Goal: Task Accomplishment & Management: Use online tool/utility

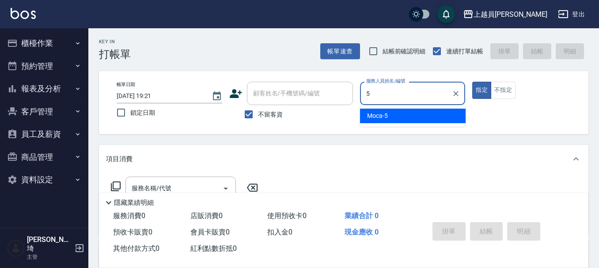
type input "Moca-5"
type button "true"
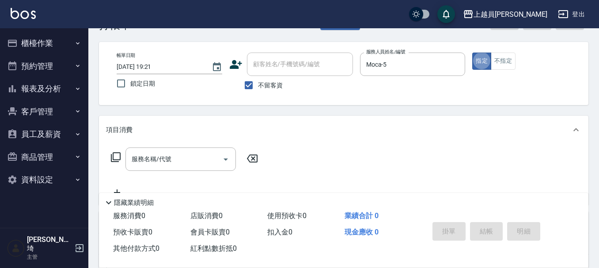
scroll to position [44, 0]
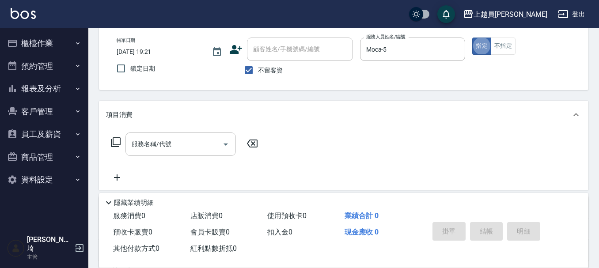
click at [191, 144] on input "服務名稱/代號" at bounding box center [173, 144] width 89 height 15
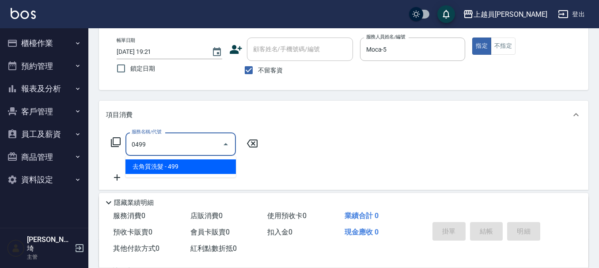
type input "去角質洗髮(0499)"
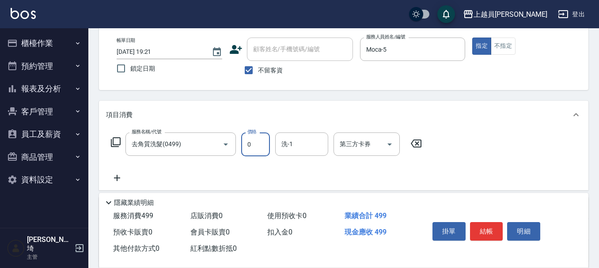
type input "0"
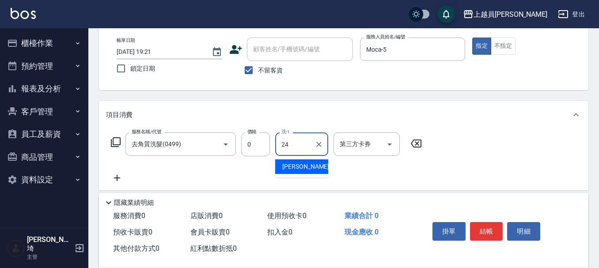
type input "[PERSON_NAME]-24"
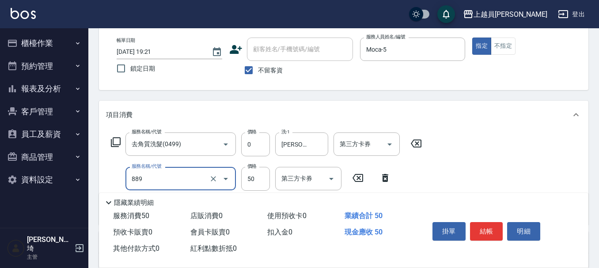
type input "精油(889)"
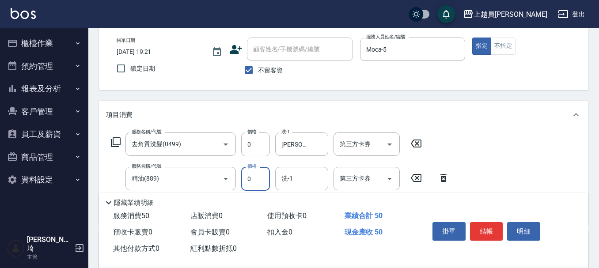
type input "0"
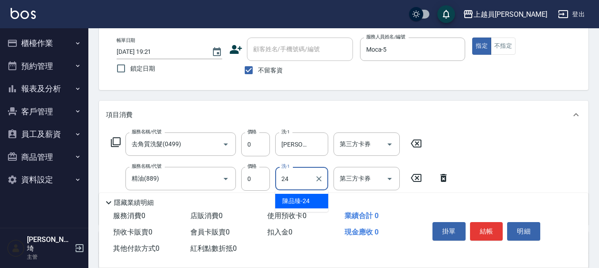
type input "[PERSON_NAME]-24"
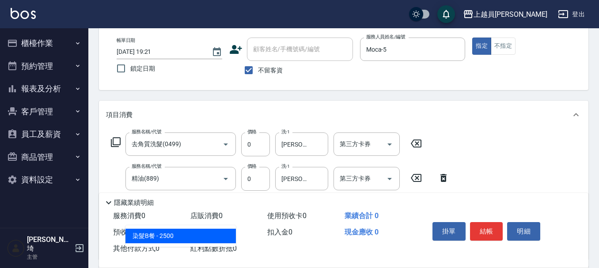
type input "染髮B餐(33)"
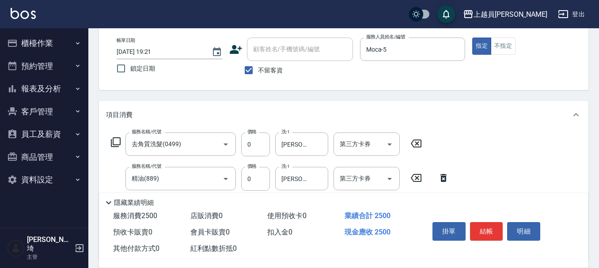
type input "0"
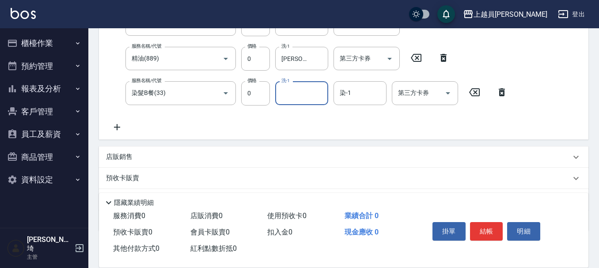
scroll to position [177, 0]
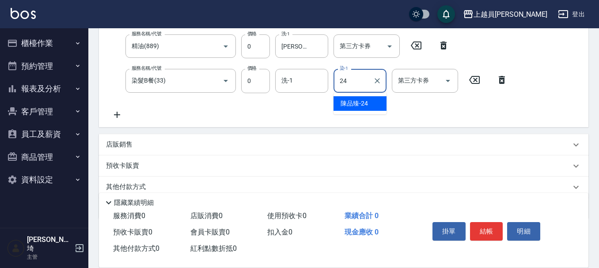
type input "[PERSON_NAME]-24"
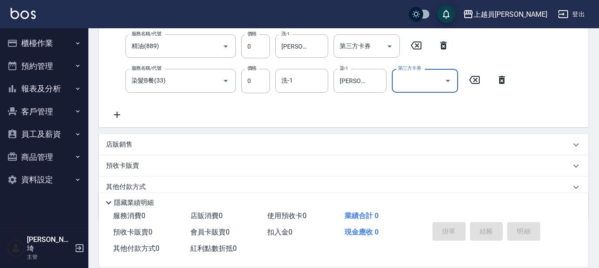
type input "[DATE] 19:22"
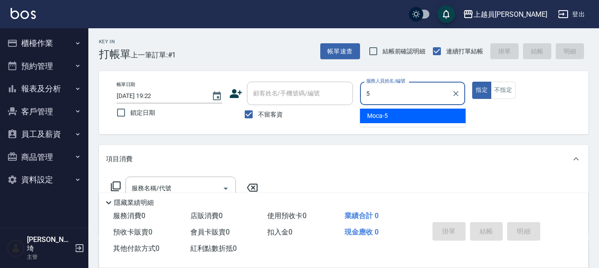
type input "Moca-5"
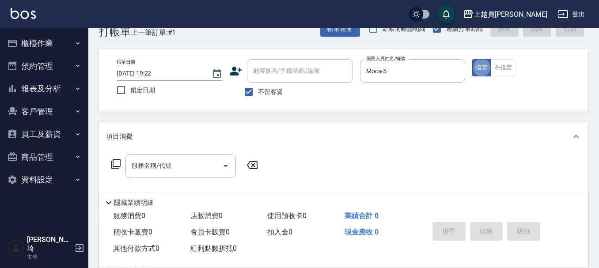
scroll to position [44, 0]
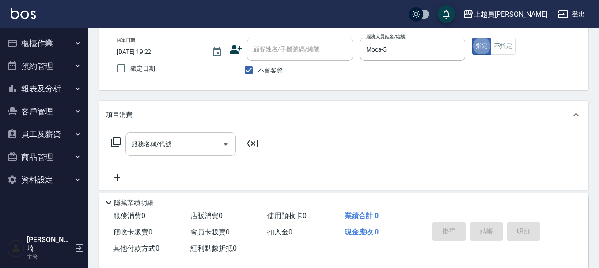
click at [175, 149] on input "服務名稱/代號" at bounding box center [173, 144] width 89 height 15
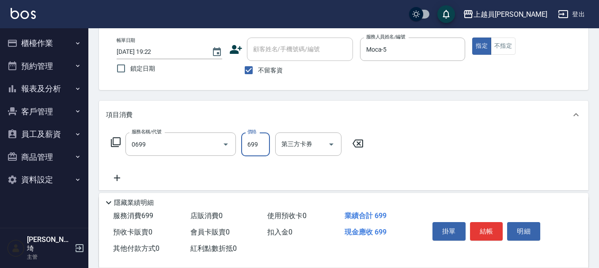
type input "精油洗髮(0699)"
type input "500"
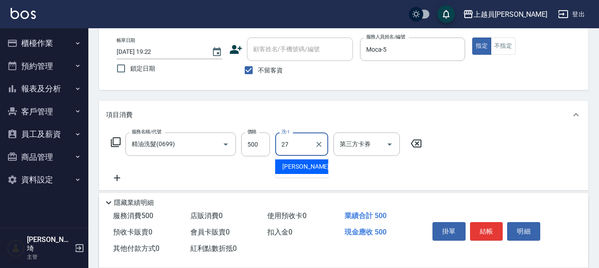
type input "[PERSON_NAME]-27"
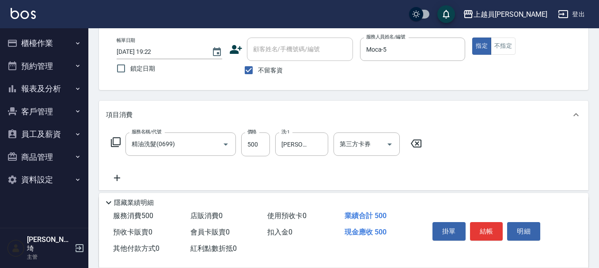
click at [271, 154] on div "服務名稱/代號 精油洗髮(0699) 服務名稱/代號 價格 500 價格 洗-1 [PERSON_NAME]-27 洗-1 第三方卡券 第三方卡券" at bounding box center [266, 145] width 321 height 24
drag, startPoint x: 267, startPoint y: 148, endPoint x: 350, endPoint y: 152, distance: 83.1
click at [267, 148] on input "500" at bounding box center [255, 145] width 29 height 24
type input "600"
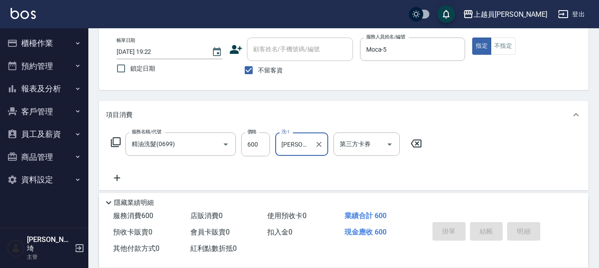
type input "[DATE] 19:24"
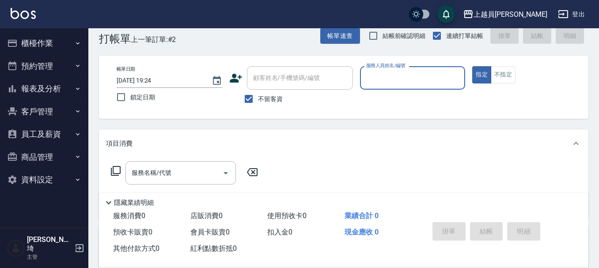
scroll to position [0, 0]
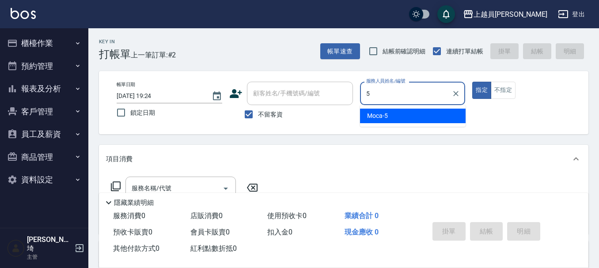
type input "Moca-5"
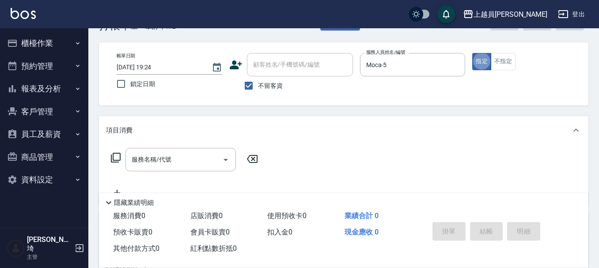
scroll to position [44, 0]
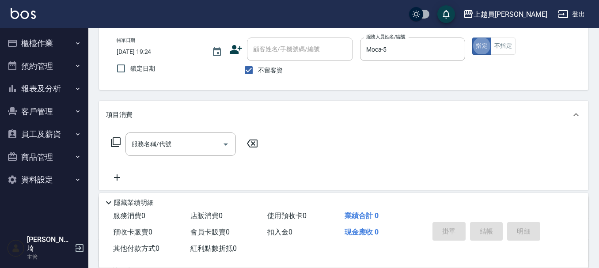
drag, startPoint x: 187, startPoint y: 148, endPoint x: 398, endPoint y: 127, distance: 211.3
click at [190, 143] on input "服務名稱/代號" at bounding box center [173, 144] width 89 height 15
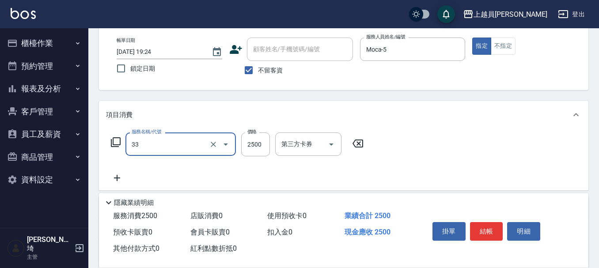
type input "染髮B餐(33)"
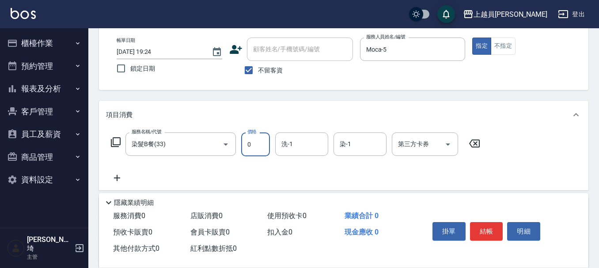
type input "0"
type input "[PERSON_NAME]-18"
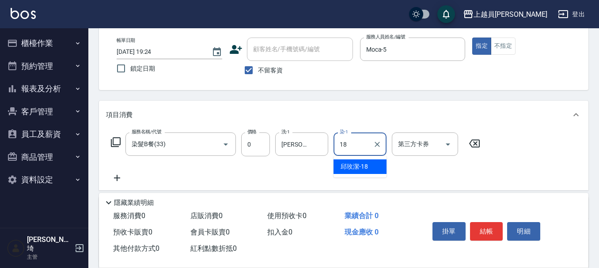
type input "[PERSON_NAME]-18"
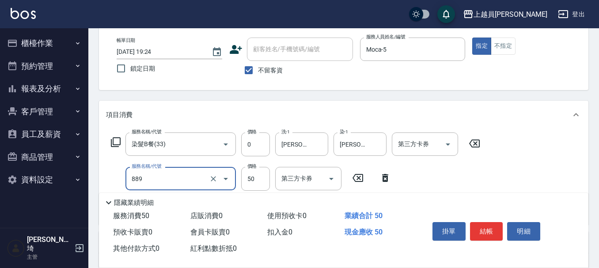
type input "精油(889)"
type input "0"
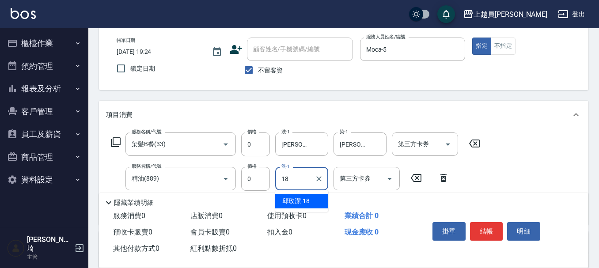
type input "[PERSON_NAME]-18"
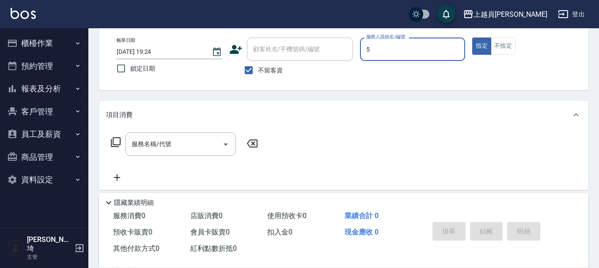
type input "Moca-5"
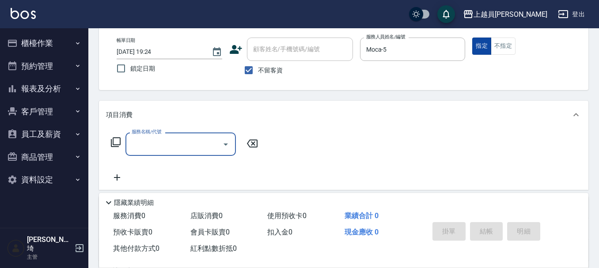
click at [490, 38] on button "指定" at bounding box center [481, 46] width 19 height 17
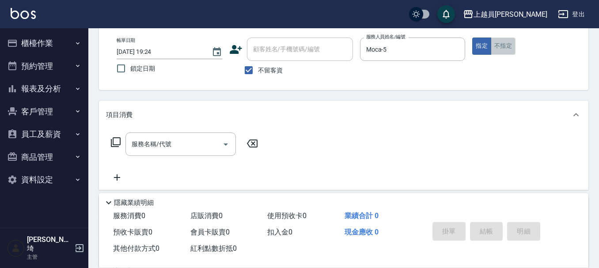
click at [504, 41] on button "不指定" at bounding box center [503, 46] width 25 height 17
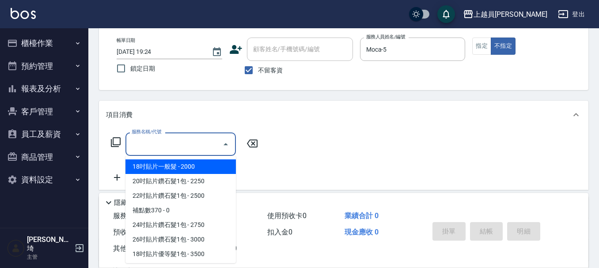
drag, startPoint x: 152, startPoint y: 148, endPoint x: 393, endPoint y: 90, distance: 247.8
click at [156, 148] on input "服務名稱/代號" at bounding box center [173, 144] width 89 height 15
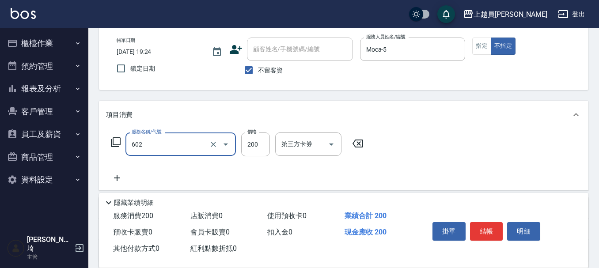
type input "一般洗髮(602)"
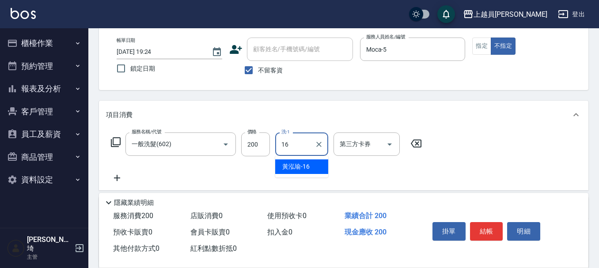
type input "[PERSON_NAME]-16"
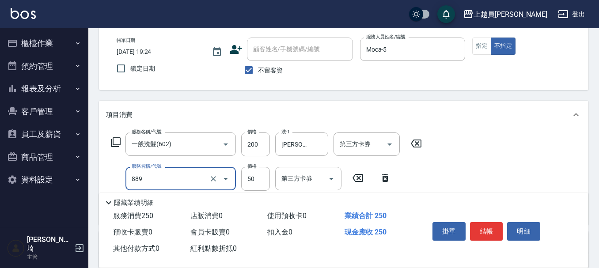
type input "精油(889)"
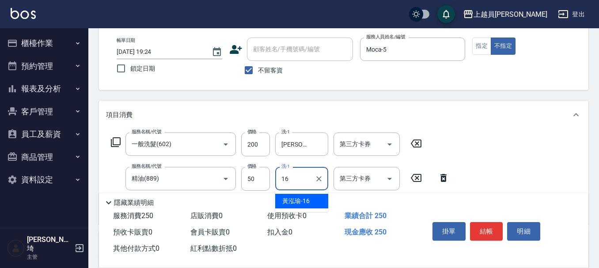
type input "[PERSON_NAME]-16"
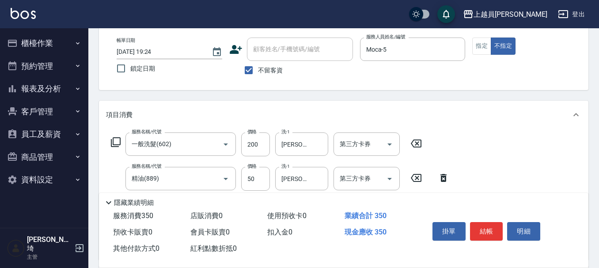
type input "剪髮(302)"
type input "130"
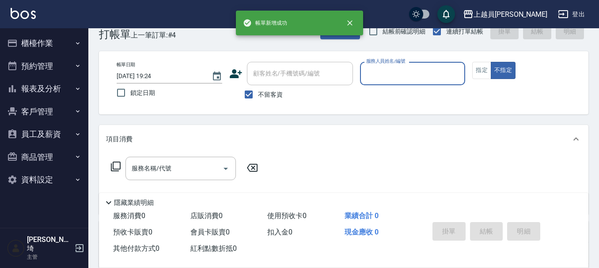
scroll to position [0, 0]
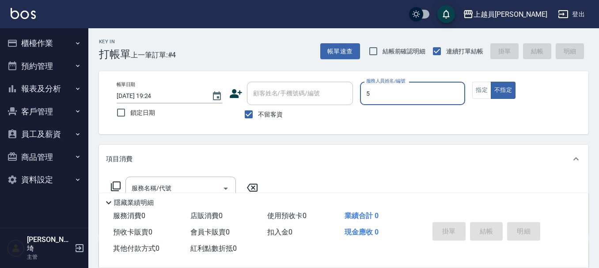
type input "Moca-5"
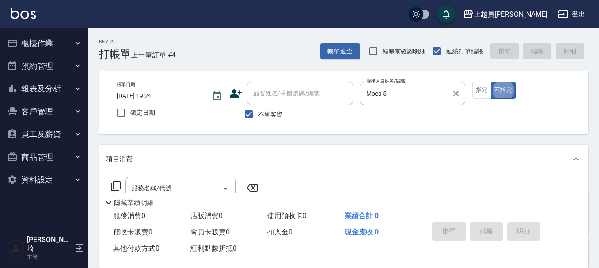
type button "false"
click at [486, 94] on button "指定" at bounding box center [481, 90] width 19 height 17
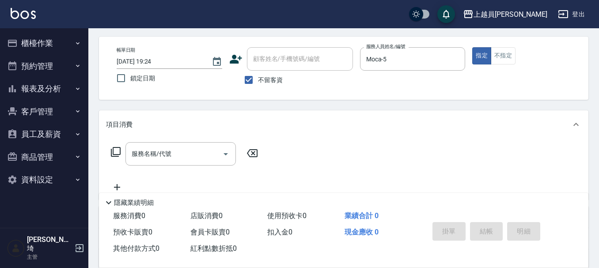
scroll to position [44, 0]
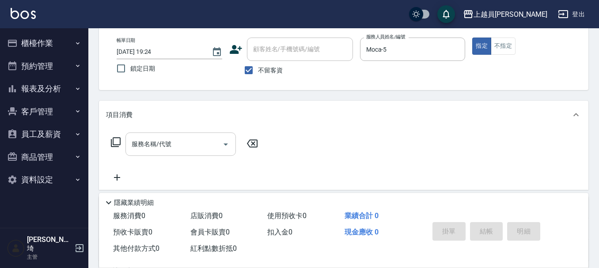
click at [141, 156] on div "服務名稱/代號" at bounding box center [180, 144] width 110 height 23
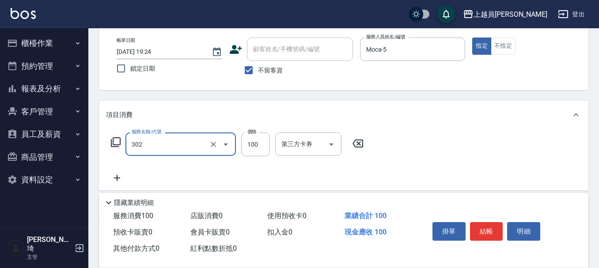
type input "剪髮(302)"
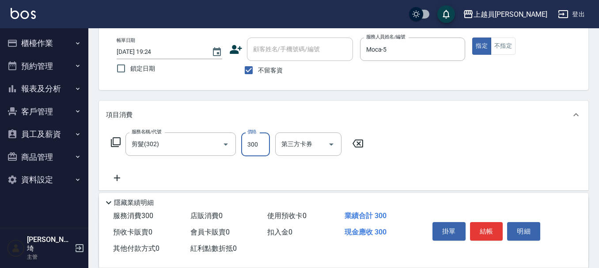
type input "300"
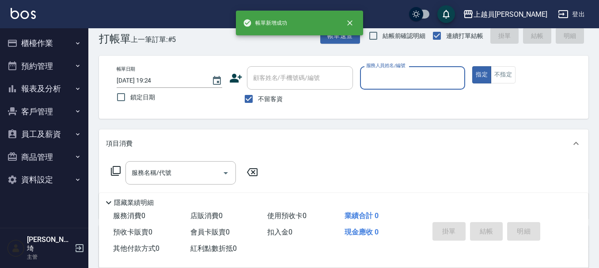
scroll to position [0, 0]
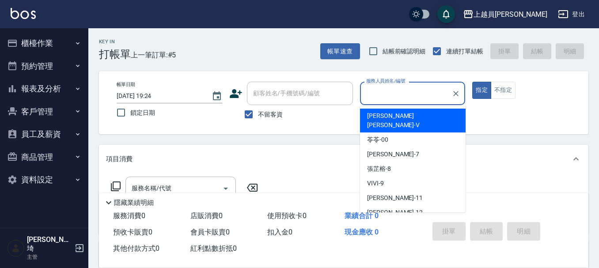
type input "ㄖ"
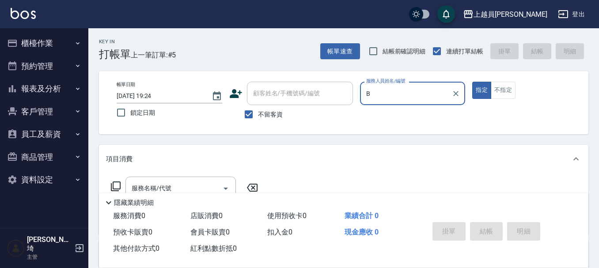
type input "B"
click at [472, 82] on button "指定" at bounding box center [481, 90] width 19 height 17
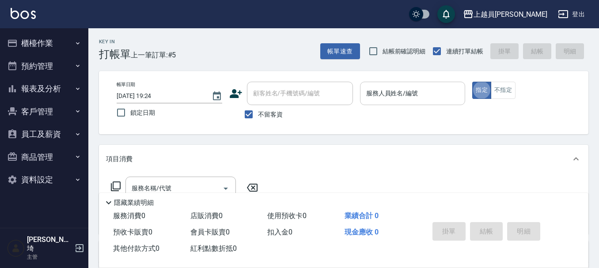
click at [398, 95] on input "服務人員姓名/編號" at bounding box center [413, 93] width 98 height 15
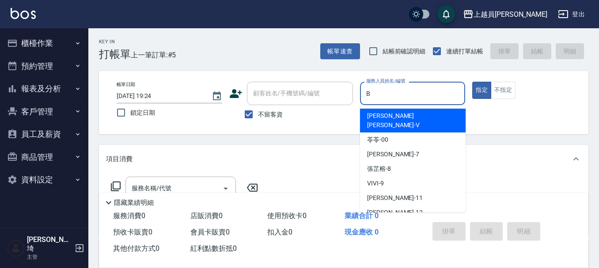
type input "Bonnie-B"
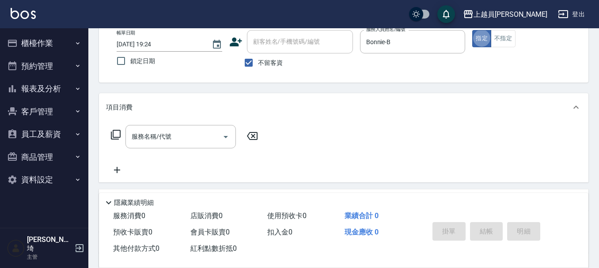
scroll to position [133, 0]
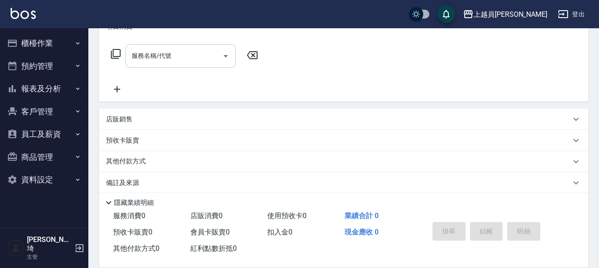
click at [185, 57] on input "服務名稱/代號" at bounding box center [173, 55] width 89 height 15
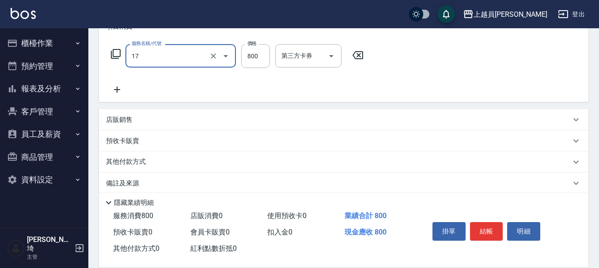
type input "染髮(17)"
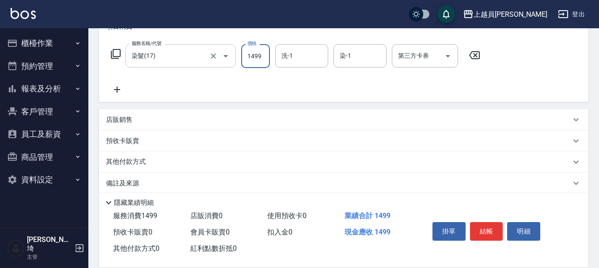
type input "1499"
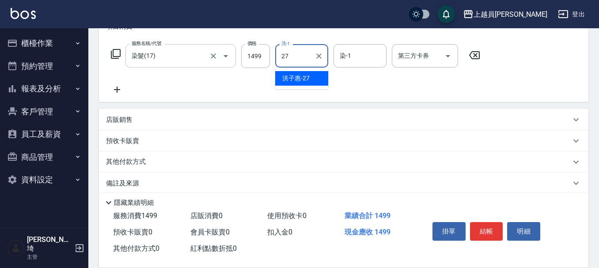
type input "[PERSON_NAME]-27"
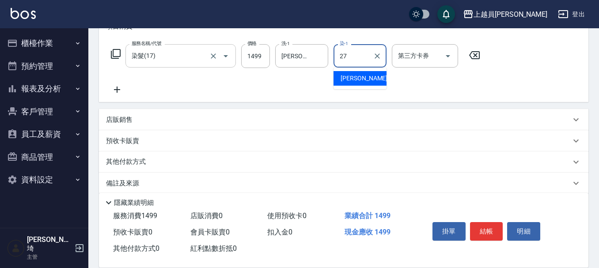
type input "[PERSON_NAME]-27"
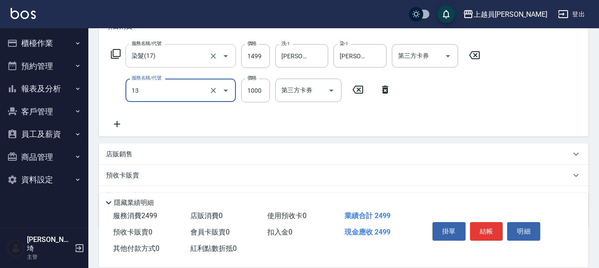
type input "酵素護髮(13)"
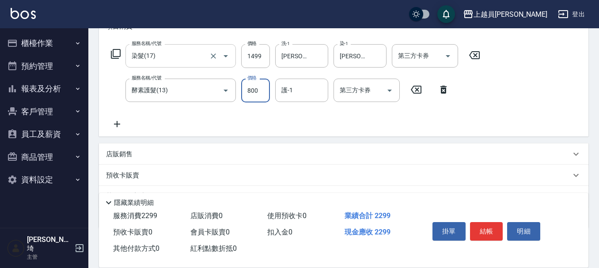
type input "800"
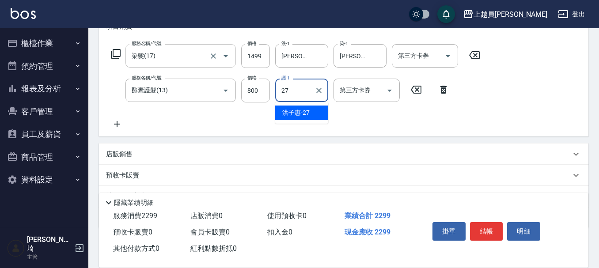
type input "[PERSON_NAME]-27"
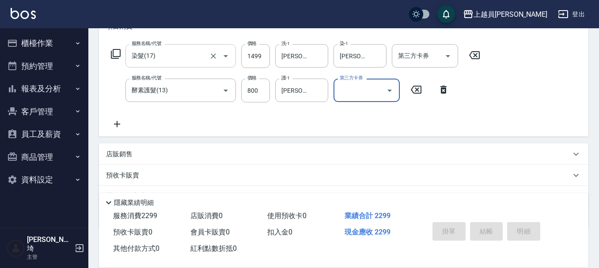
type input "[DATE] 19:26"
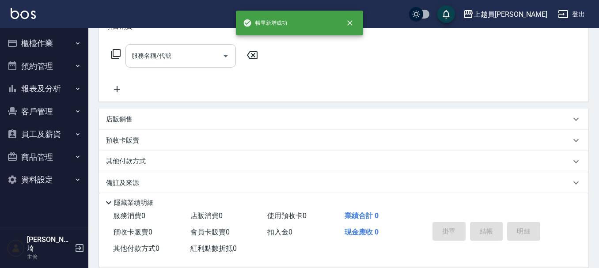
scroll to position [0, 0]
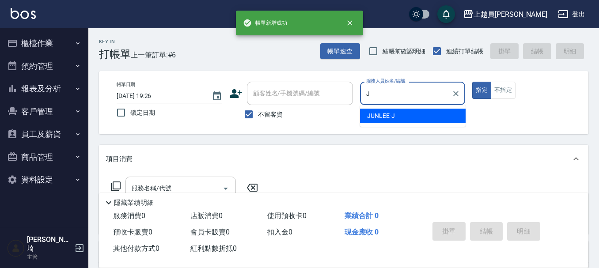
type input "[PERSON_NAME]"
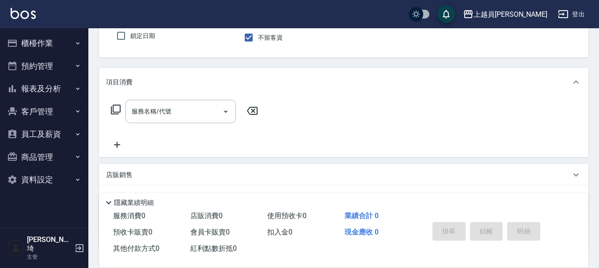
scroll to position [88, 0]
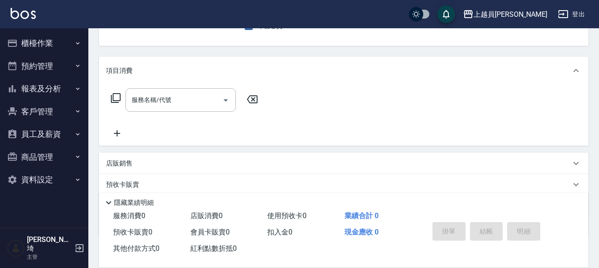
click at [153, 87] on div "服務名稱/代號 服務名稱/代號" at bounding box center [344, 115] width 490 height 61
click at [198, 89] on div "服務名稱/代號" at bounding box center [180, 99] width 110 height 23
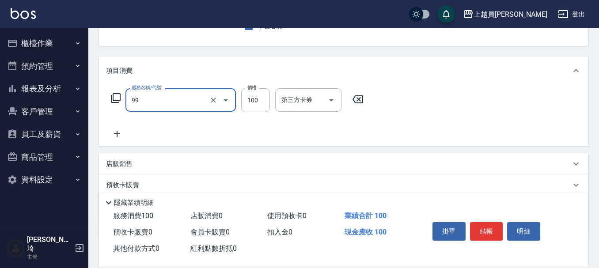
type input "VIP儲值(99)"
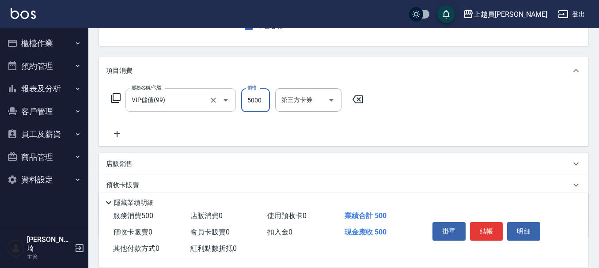
type input "5000"
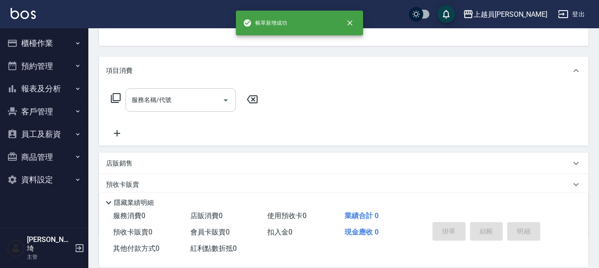
scroll to position [86, 0]
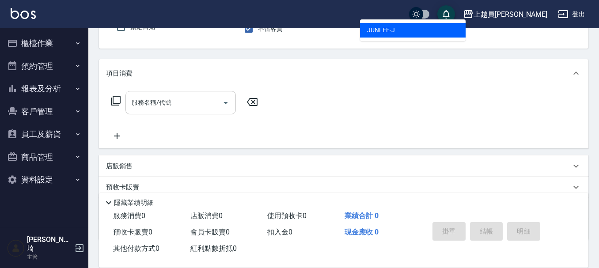
type input "[PERSON_NAME]"
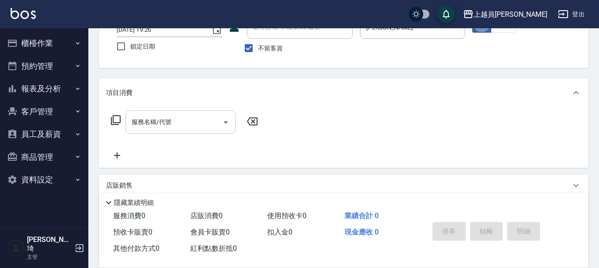
scroll to position [82, 0]
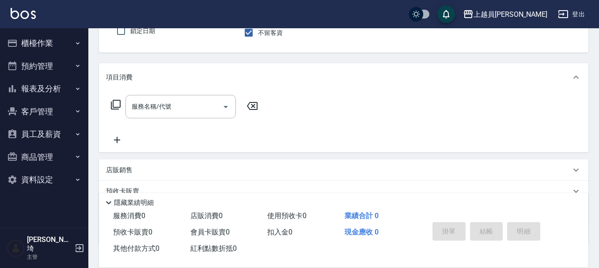
drag, startPoint x: 186, startPoint y: 109, endPoint x: 547, endPoint y: 52, distance: 364.5
click at [186, 108] on input "服務名稱/代號" at bounding box center [173, 106] width 89 height 15
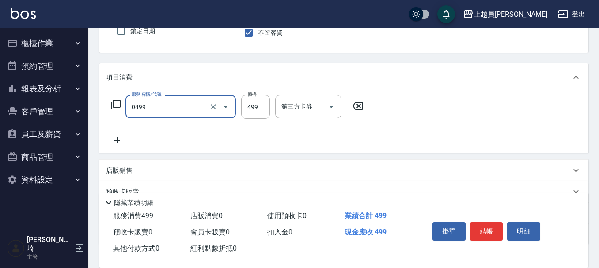
type input "去角質洗髮(0499)"
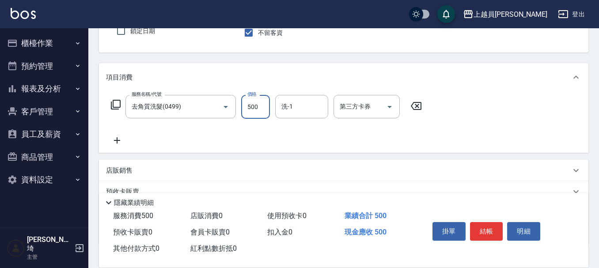
type input "500"
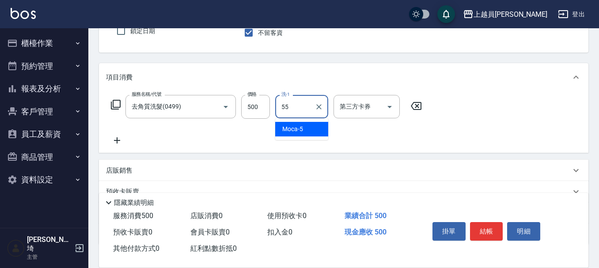
type input "妞妞-55"
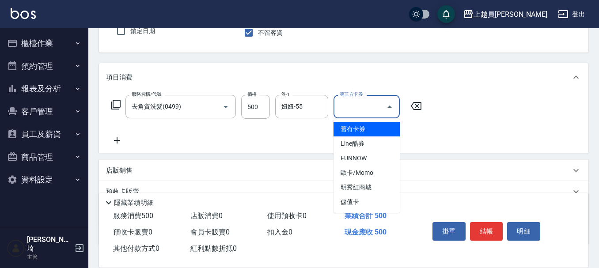
type input "儲值卡"
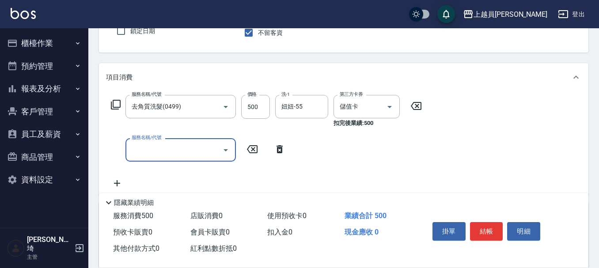
type input "1"
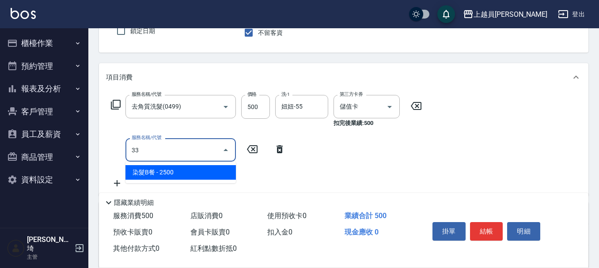
type input "染髮B餐(33)"
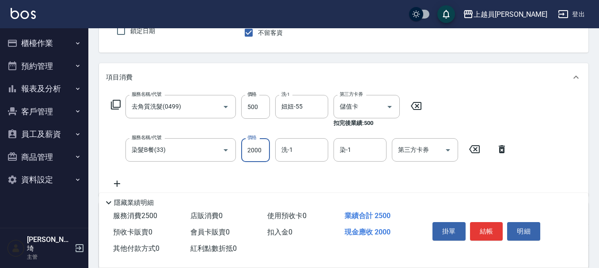
type input "2000"
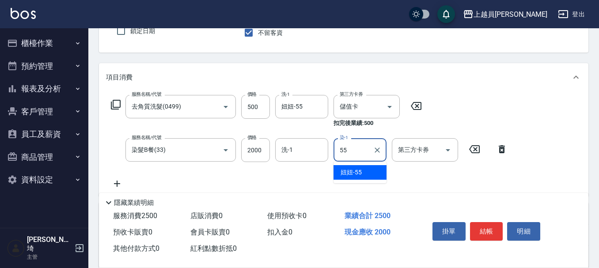
type input "妞妞-55"
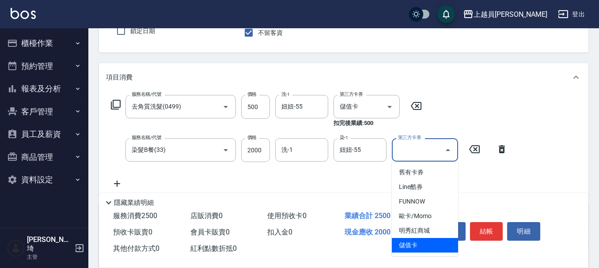
type input "儲值卡"
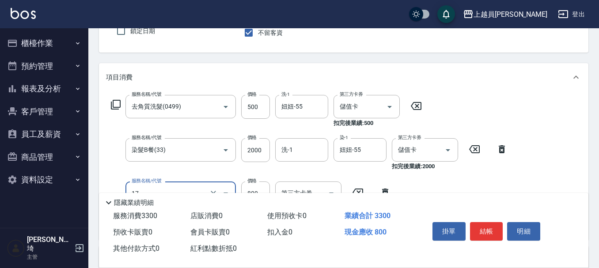
type input "染髮(17)"
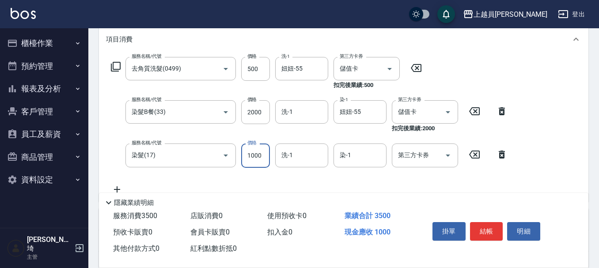
scroll to position [170, 0]
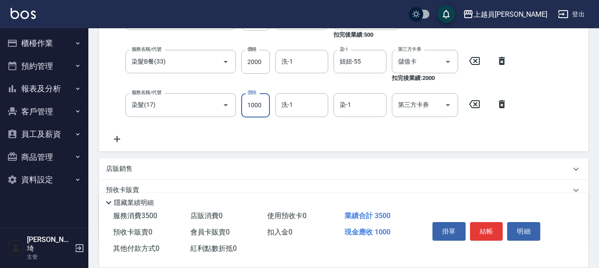
type input "1000"
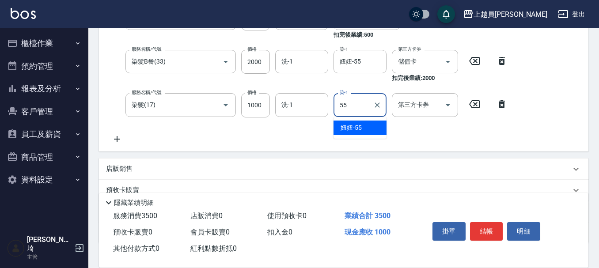
type input "妞妞-55"
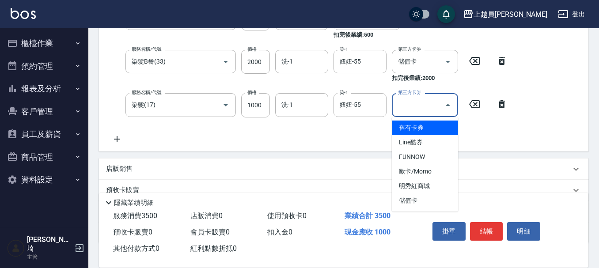
type input "儲值卡"
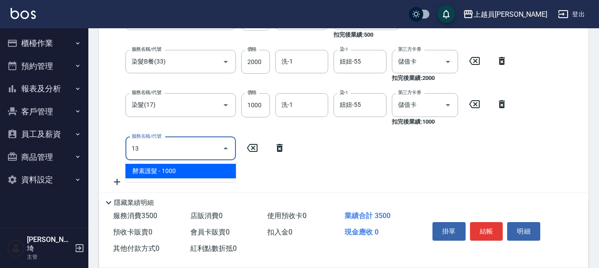
type input "酵素護髮(13)"
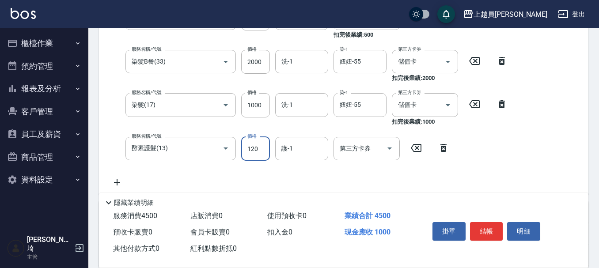
type input "1200"
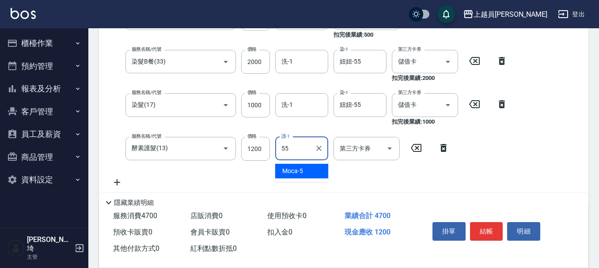
type input "妞妞-55"
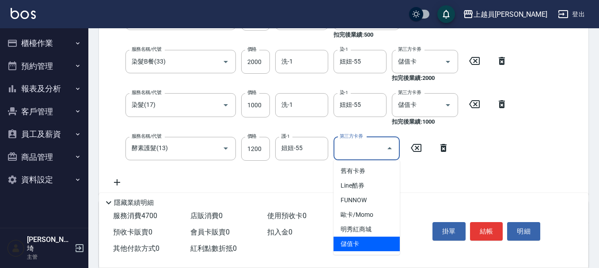
type input "儲值卡"
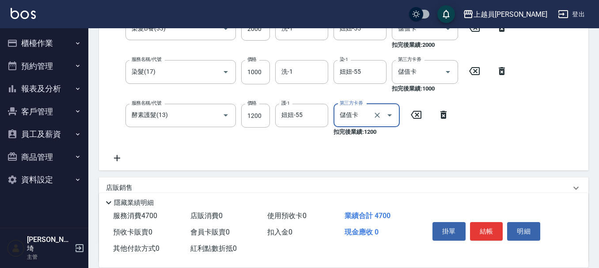
scroll to position [258, 0]
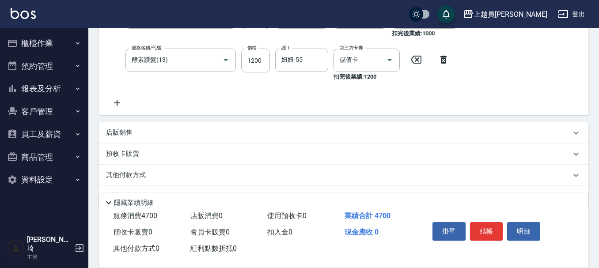
click at [159, 129] on div "店販銷售" at bounding box center [338, 132] width 465 height 9
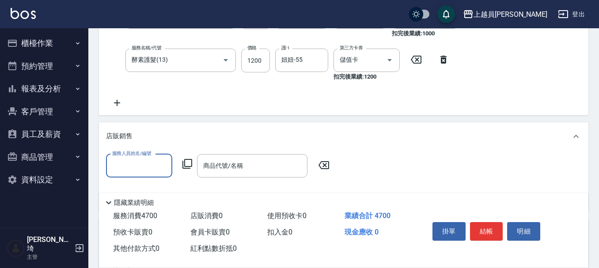
scroll to position [0, 0]
type input "[PERSON_NAME]"
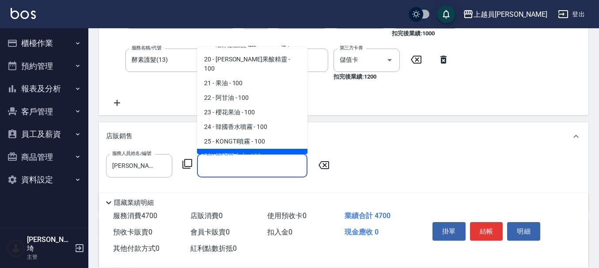
scroll to position [319, 0]
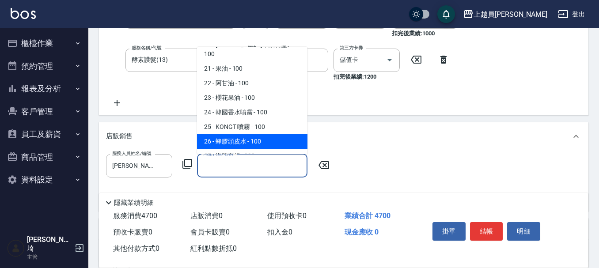
type input "蜂膠頭皮水"
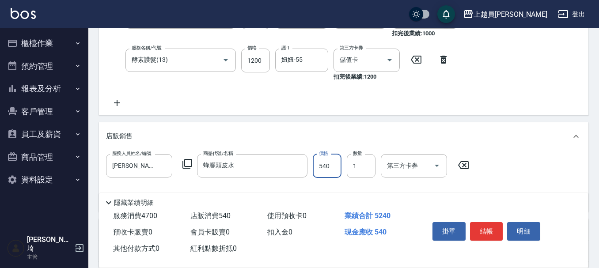
type input "540"
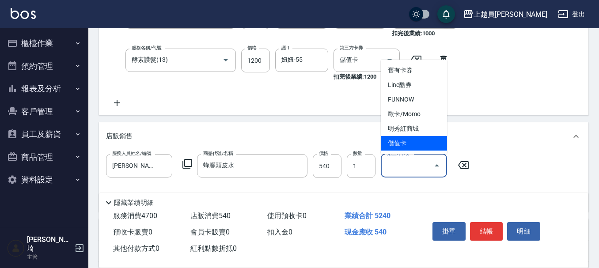
type input "儲值卡"
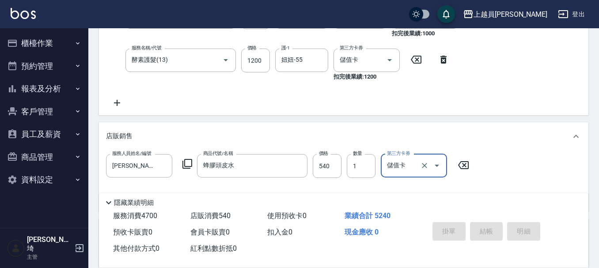
type input "[DATE] 19:27"
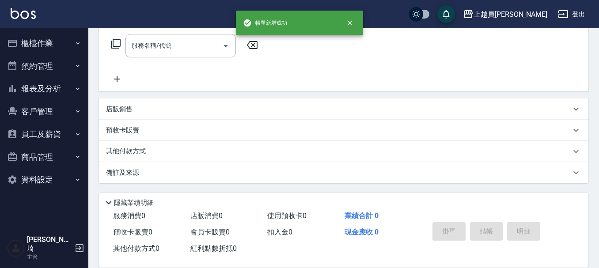
scroll to position [0, 0]
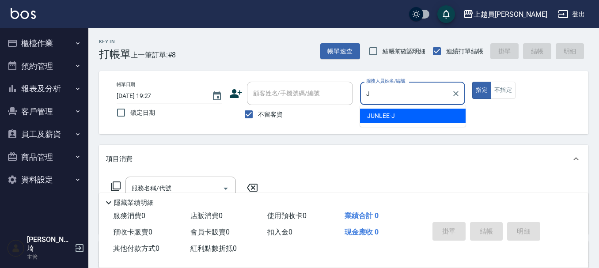
type input "[PERSON_NAME]"
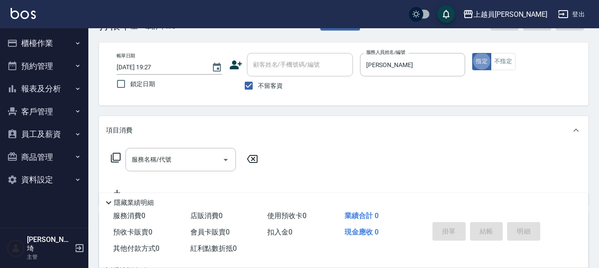
scroll to position [44, 0]
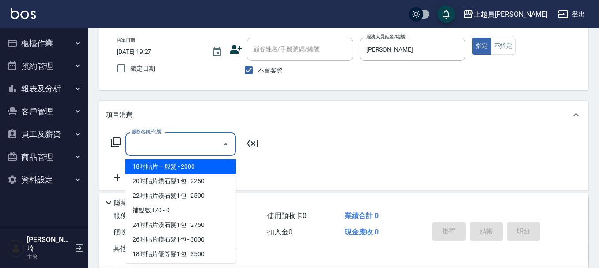
drag, startPoint x: 195, startPoint y: 145, endPoint x: 603, endPoint y: 136, distance: 408.4
click at [220, 142] on div "服務名稱/代號" at bounding box center [180, 144] width 110 height 23
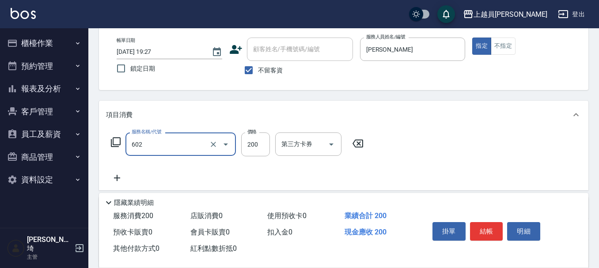
type input "一般洗髮(602)"
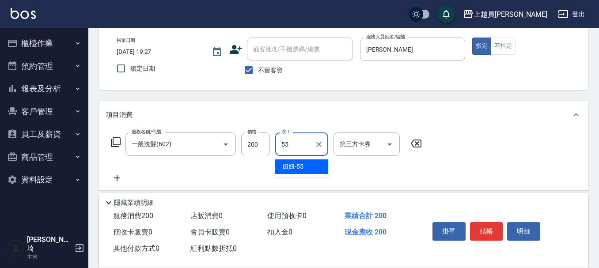
type input "妞妞-55"
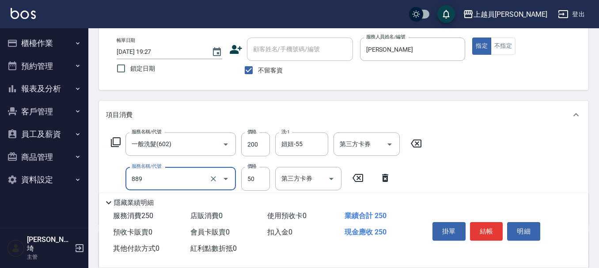
type input "精油(889)"
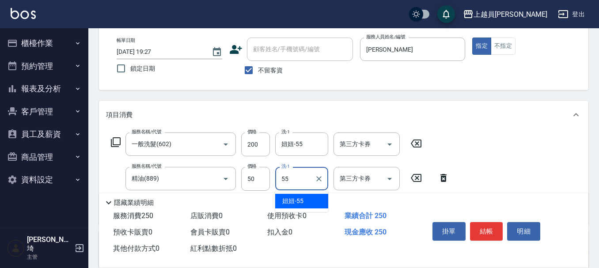
type input "妞妞-55"
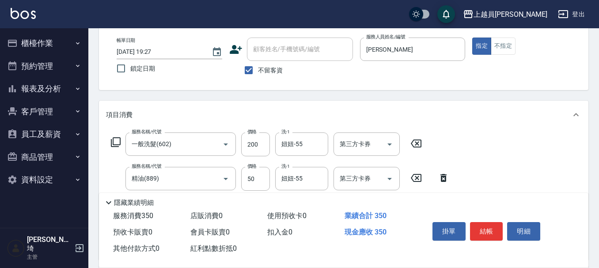
type input "剪髮(302)"
type input "250"
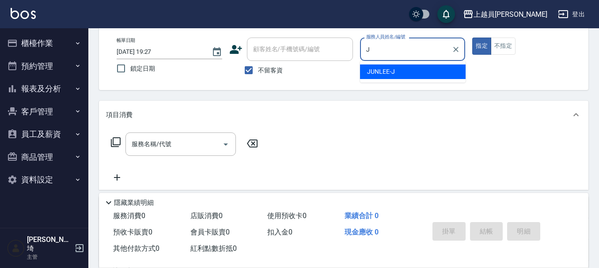
type input "[PERSON_NAME]"
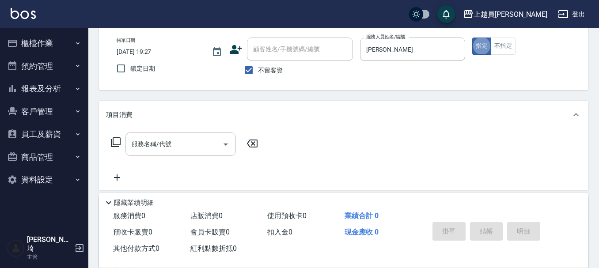
click at [180, 148] on input "服務名稱/代號" at bounding box center [173, 144] width 89 height 15
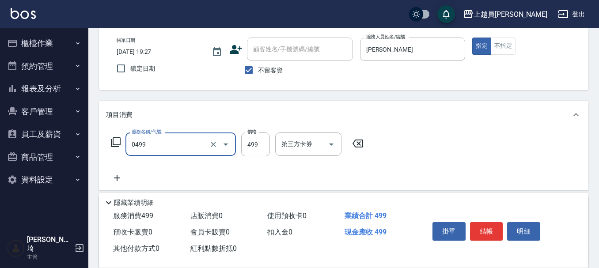
type input "去角質洗髮(0499)"
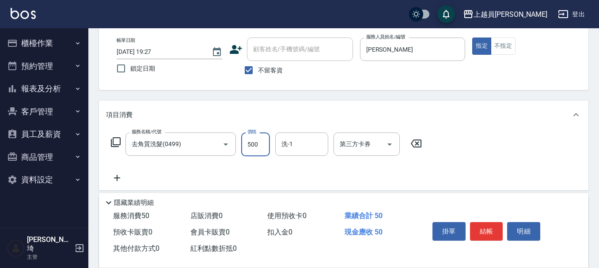
type input "500"
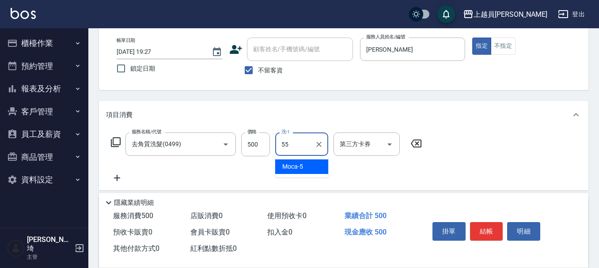
type input "妞妞-55"
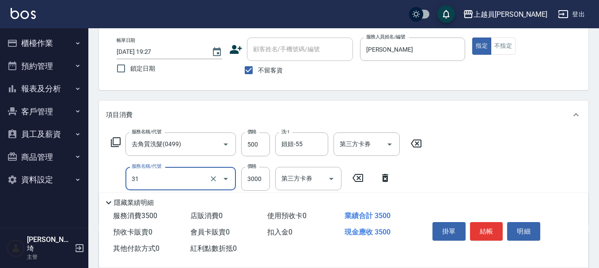
type input "燙髮B餐(31)"
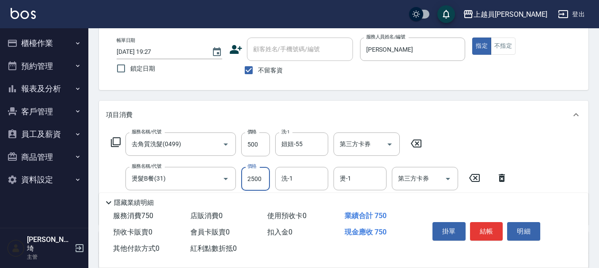
type input "2500"
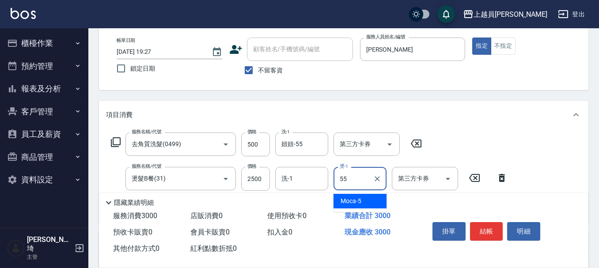
type input "妞妞-55"
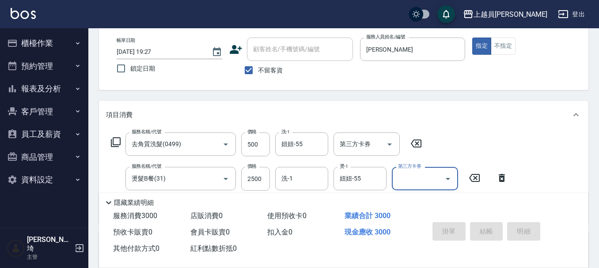
type input "[DATE] 19:28"
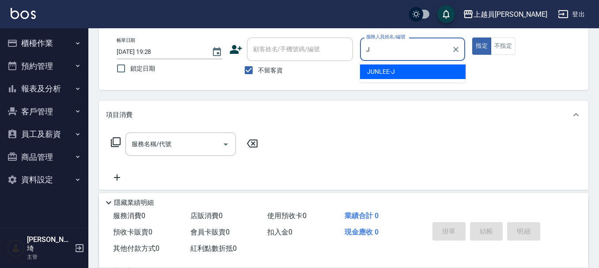
type input "[PERSON_NAME]"
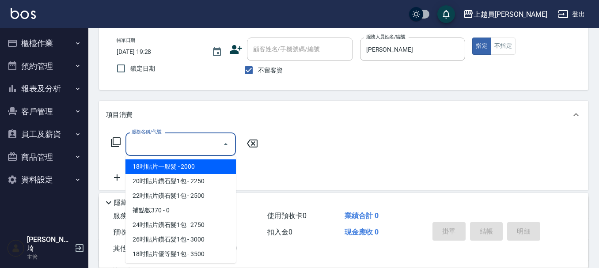
drag, startPoint x: 142, startPoint y: 140, endPoint x: 320, endPoint y: 139, distance: 178.1
click at [142, 140] on input "服務名稱/代號" at bounding box center [173, 144] width 89 height 15
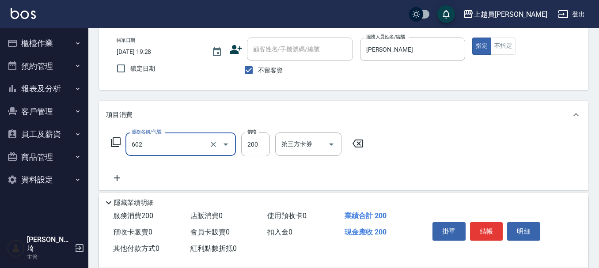
type input "一般洗髮(602)"
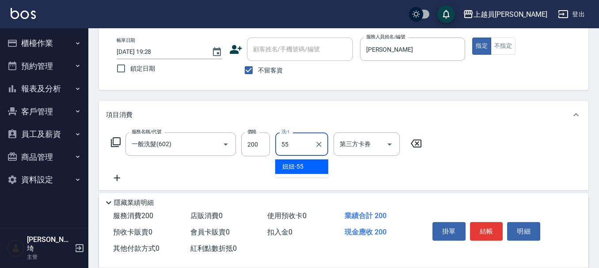
type input "妞妞-55"
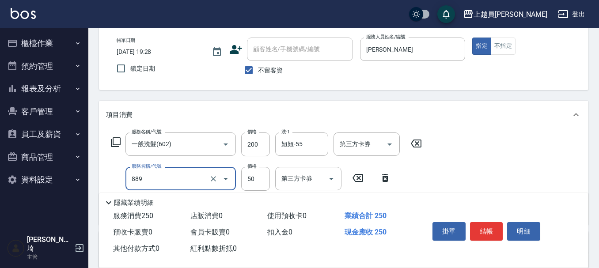
type input "精油(889)"
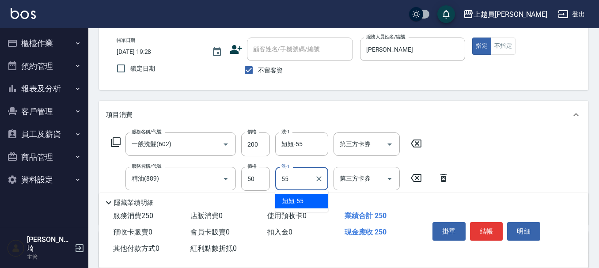
type input "妞妞-55"
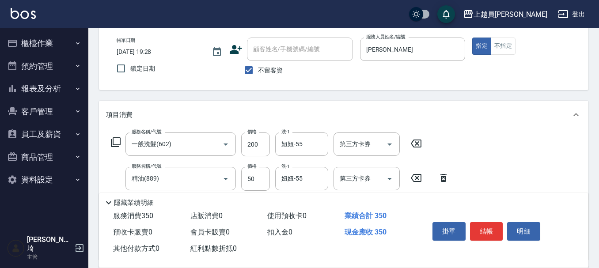
type input "剪髮(302)"
type input "250"
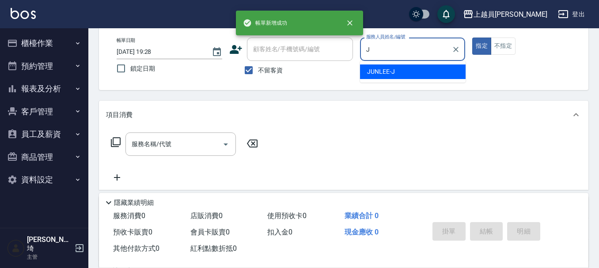
type input "[PERSON_NAME]"
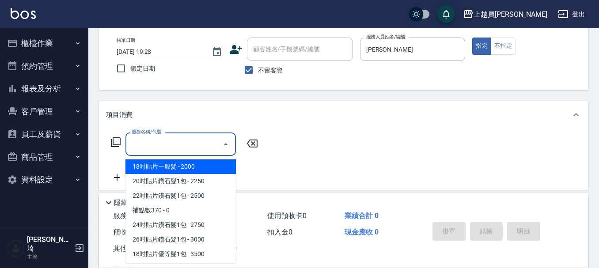
drag, startPoint x: 174, startPoint y: 151, endPoint x: 199, endPoint y: 148, distance: 25.4
click at [176, 151] on input "服務名稱/代號" at bounding box center [173, 144] width 89 height 15
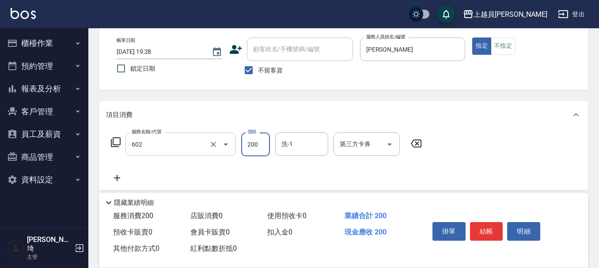
type input "一般洗髮(602)"
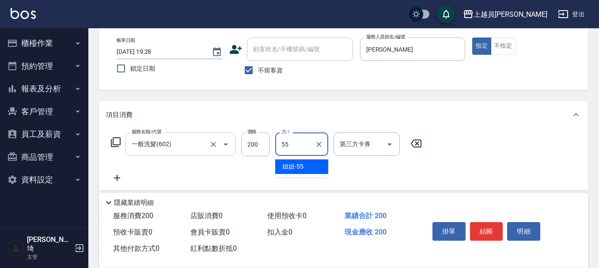
type input "妞妞-55"
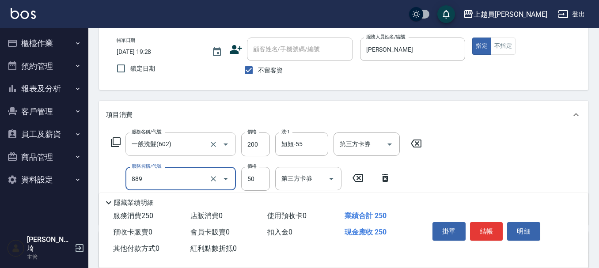
type input "精油(889)"
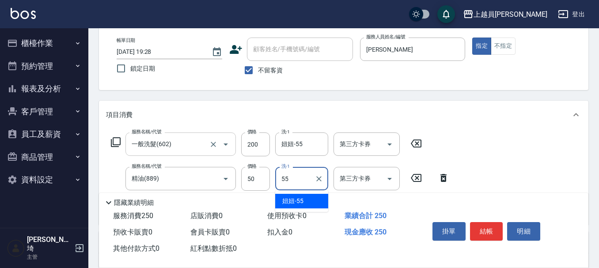
type input "妞妞-55"
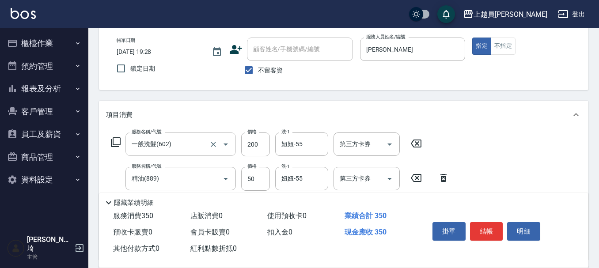
type input "剪髮(302)"
type input "250"
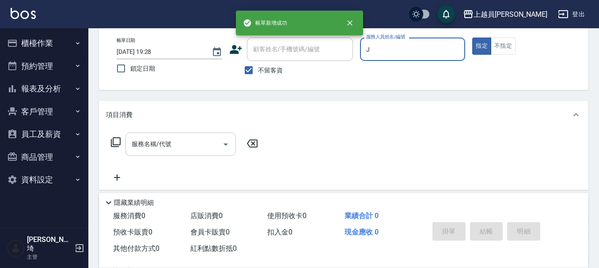
type input "[PERSON_NAME]"
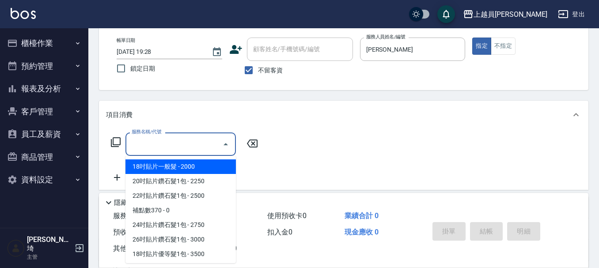
click at [199, 146] on input "服務名稱/代號" at bounding box center [173, 144] width 89 height 15
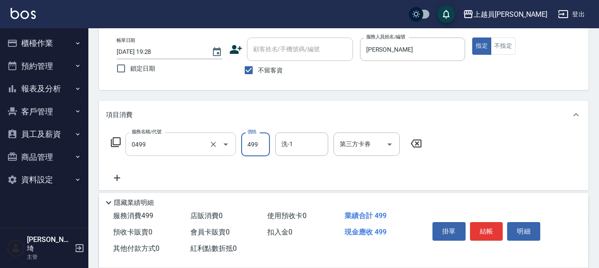
type input "去角質洗髮(0499)"
type input "500"
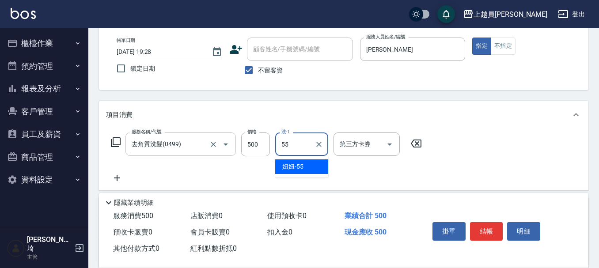
type input "妞妞-55"
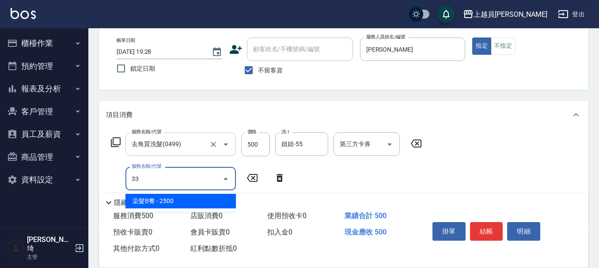
type input "染髮B餐(33)"
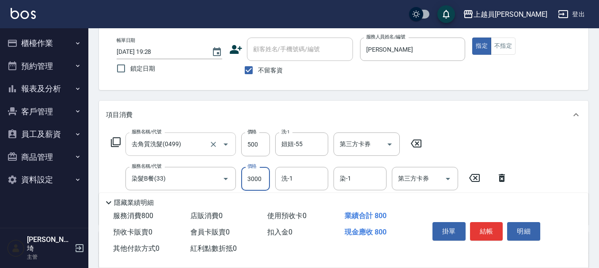
type input "3000"
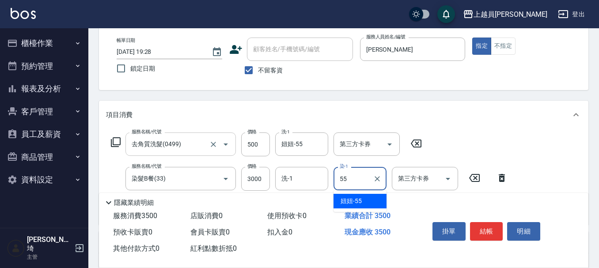
type input "妞妞-55"
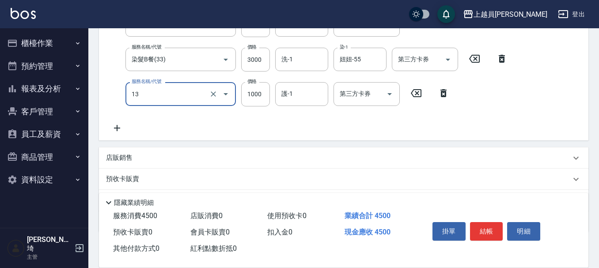
scroll to position [177, 0]
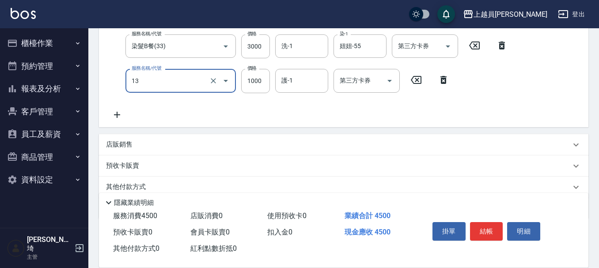
type input "酵素護髮(13)"
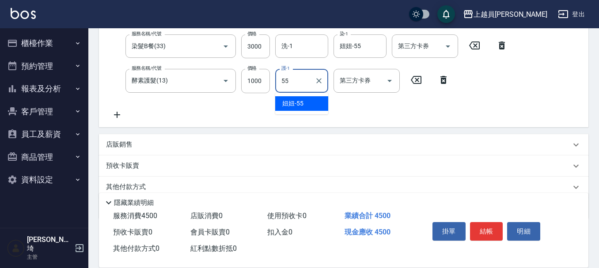
type input "妞妞-55"
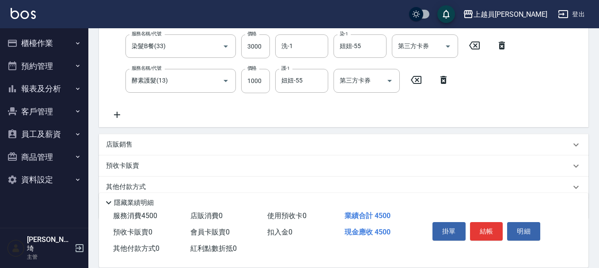
click at [155, 141] on div "店販銷售" at bounding box center [338, 144] width 465 height 9
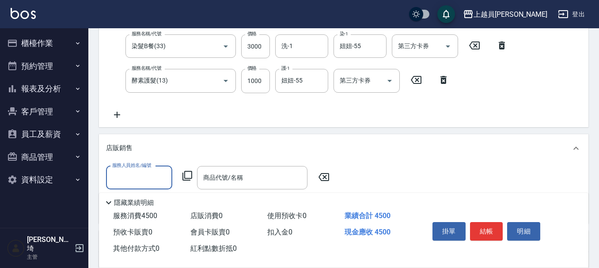
scroll to position [0, 0]
type input "[PERSON_NAME]"
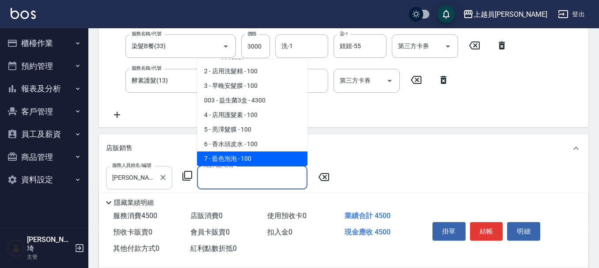
scroll to position [42, 0]
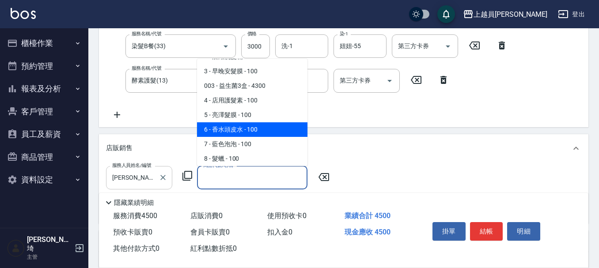
type input "香水頭皮水"
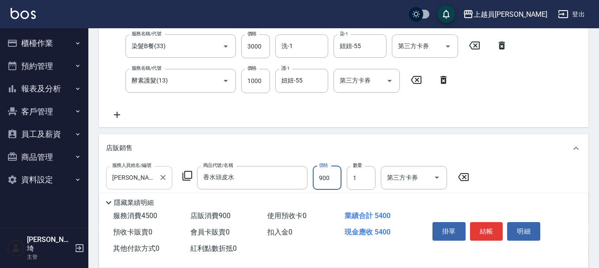
type input "900"
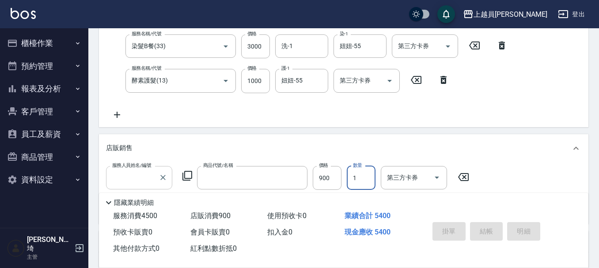
scroll to position [0, 0]
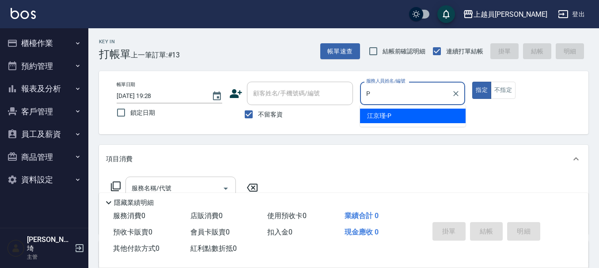
type input "[PERSON_NAME]-P"
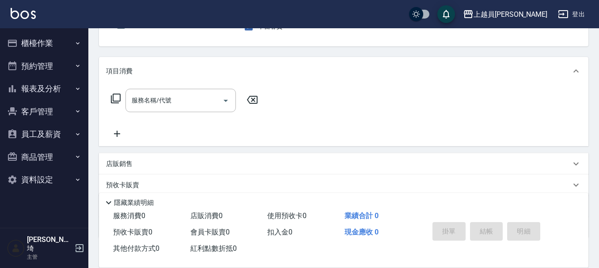
scroll to position [88, 0]
click at [198, 100] on input "服務名稱/代號" at bounding box center [173, 99] width 89 height 15
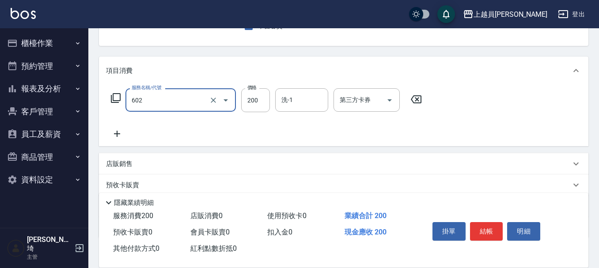
type input "一般洗髮(602)"
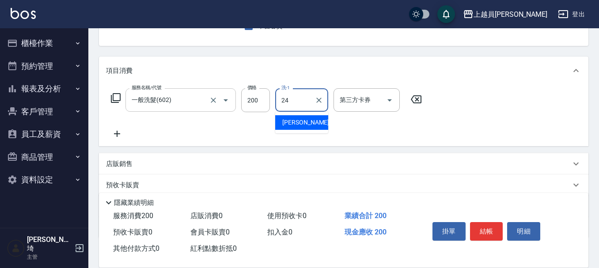
type input "[PERSON_NAME]-24"
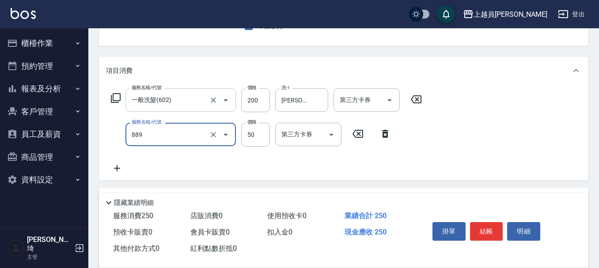
type input "精油(889)"
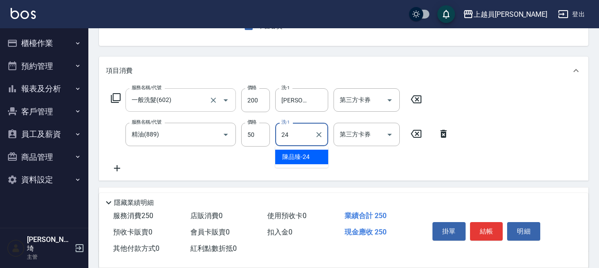
type input "[PERSON_NAME]-24"
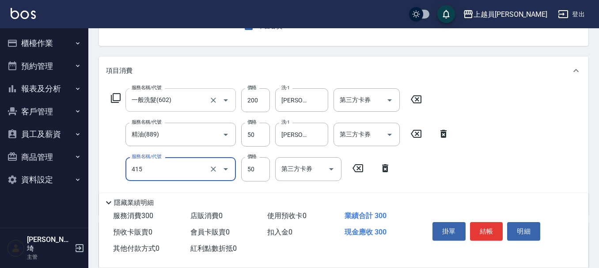
type input "瞬間保養(415)"
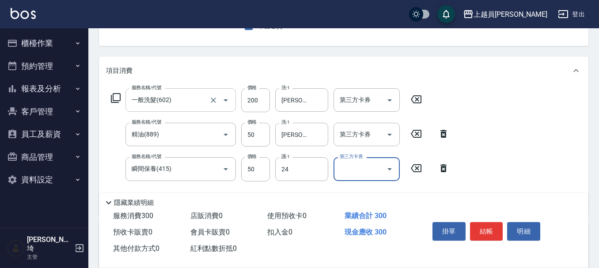
type input "[PERSON_NAME]-24"
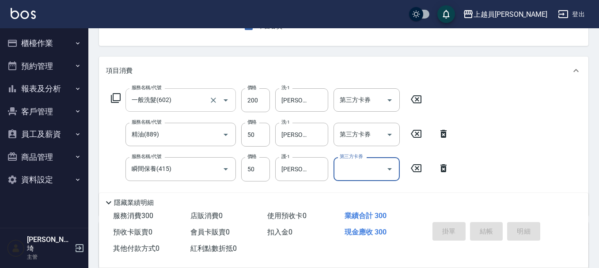
type input "[DATE] 19:29"
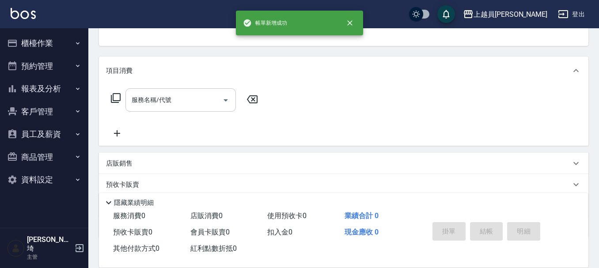
scroll to position [86, 0]
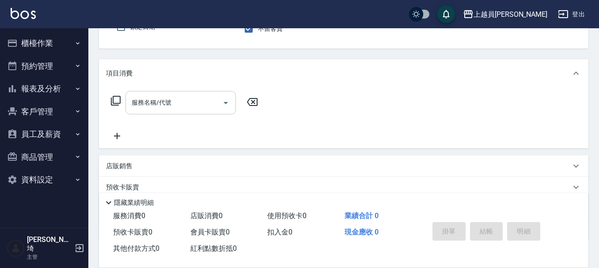
type input "[PERSON_NAME]-P"
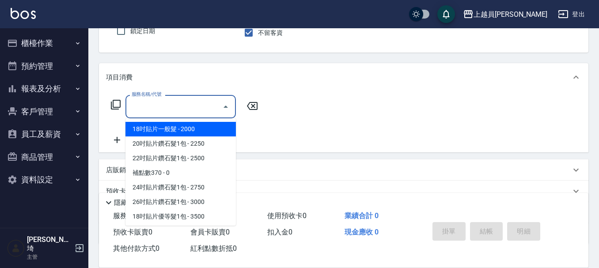
click at [160, 105] on input "服務名稱/代號" at bounding box center [173, 106] width 89 height 15
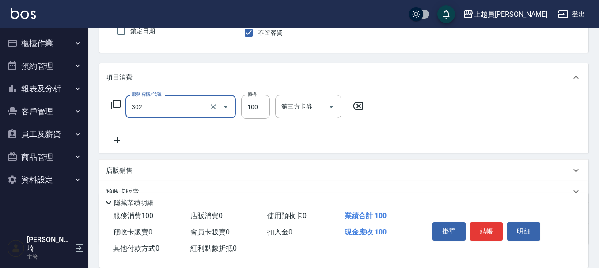
type input "剪髮(302)"
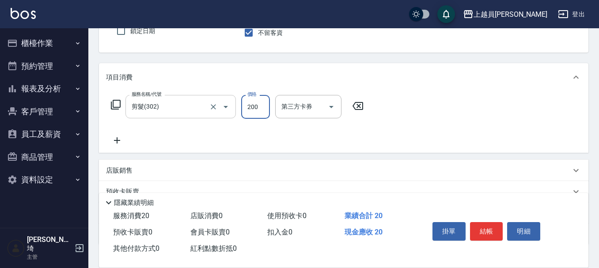
type input "200"
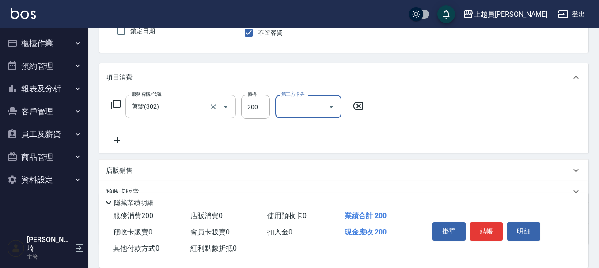
scroll to position [143, 0]
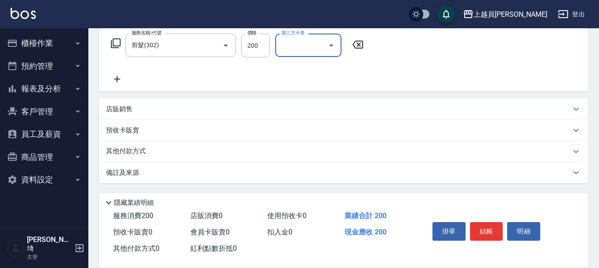
click at [135, 100] on div "店販銷售" at bounding box center [344, 109] width 490 height 21
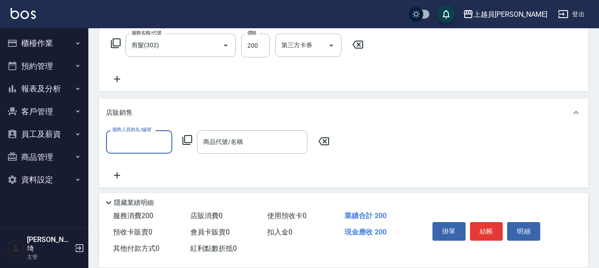
scroll to position [0, 0]
type input "[PERSON_NAME]-P"
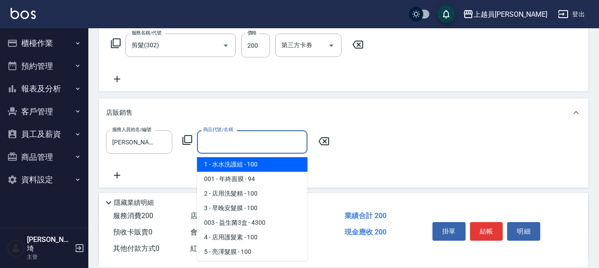
type input "水水洗護組"
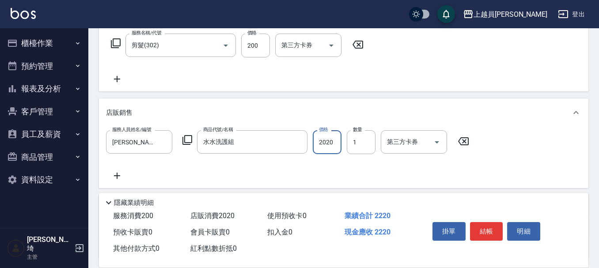
type input "2020"
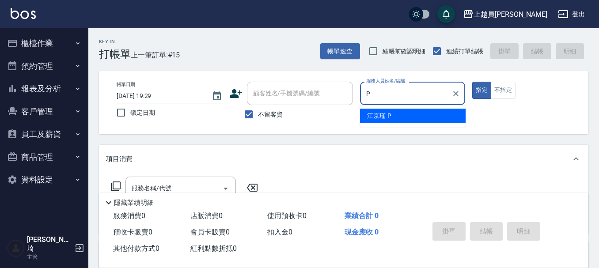
type input "[PERSON_NAME]-P"
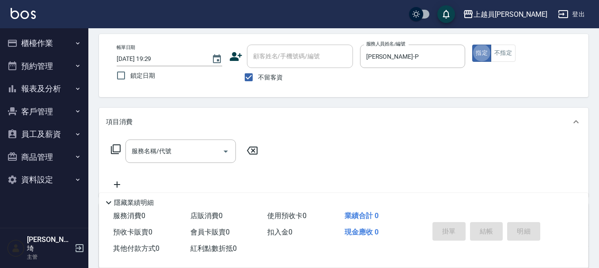
scroll to position [88, 0]
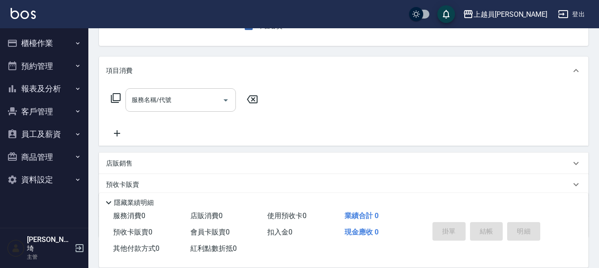
click at [201, 107] on input "服務名稱/代號" at bounding box center [173, 99] width 89 height 15
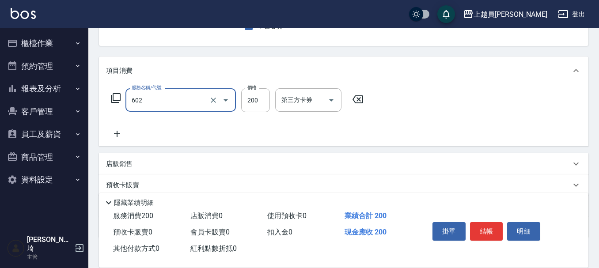
type input "一般洗髮(602)"
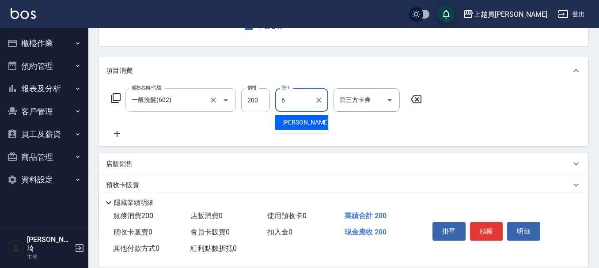
type input "[PERSON_NAME]-6"
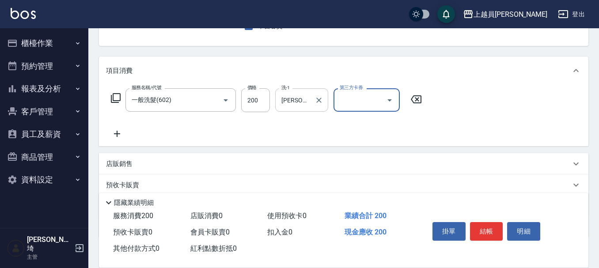
click at [317, 99] on icon "Clear" at bounding box center [319, 100] width 9 height 9
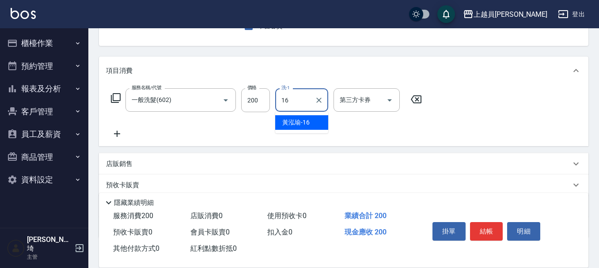
type input "[PERSON_NAME]-16"
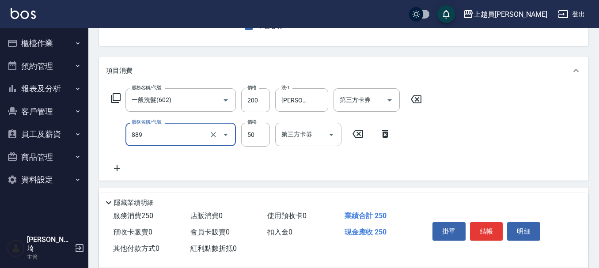
type input "精油(889)"
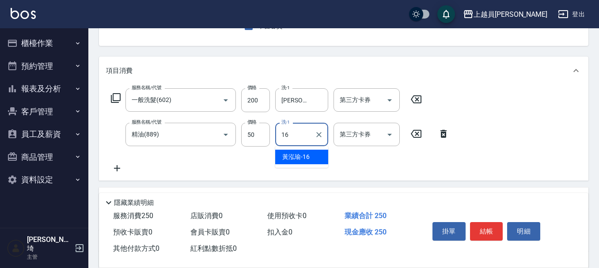
type input "[PERSON_NAME]-16"
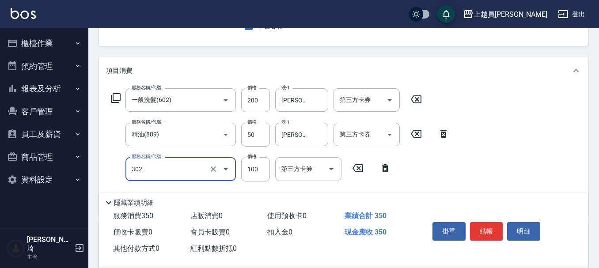
type input "剪髮(302)"
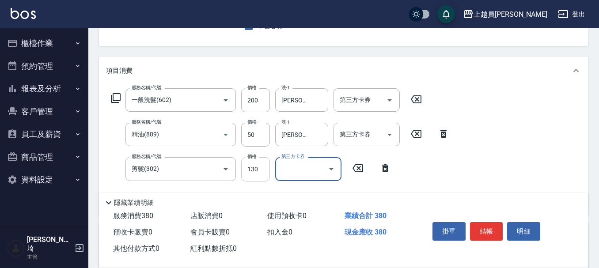
click at [262, 167] on input "130" at bounding box center [255, 169] width 29 height 24
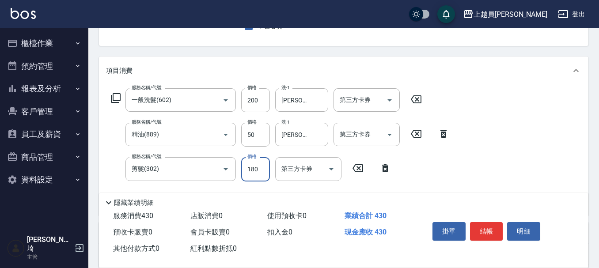
type input "180"
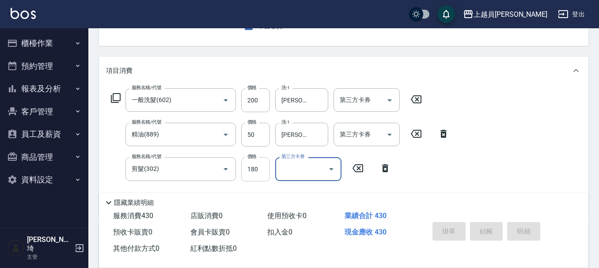
type input "[DATE] 19:30"
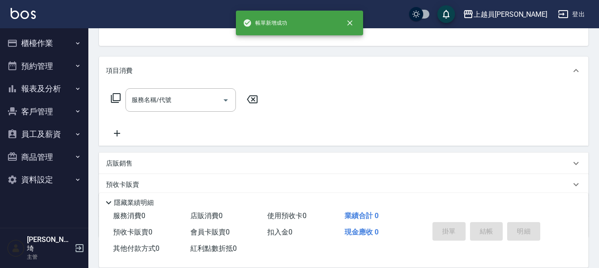
scroll to position [86, 0]
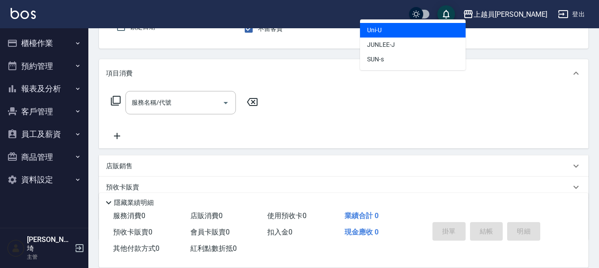
type input "Uni-U"
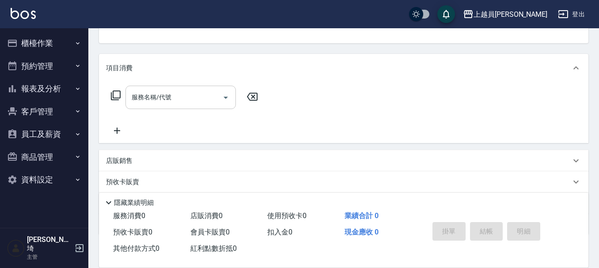
scroll to position [38, 0]
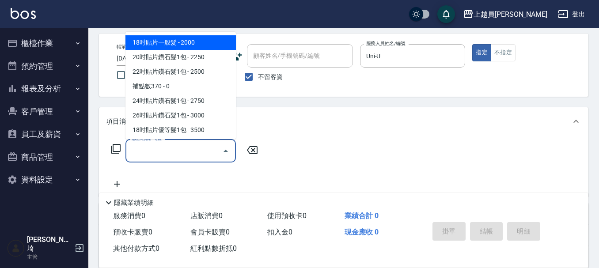
click at [175, 147] on input "服務名稱/代號" at bounding box center [173, 150] width 89 height 15
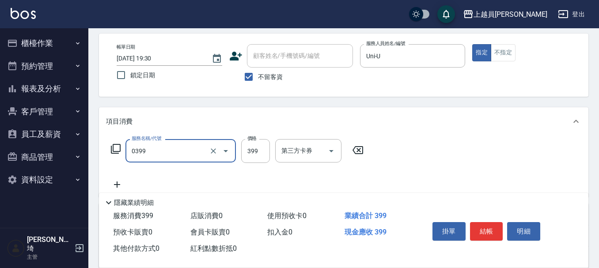
type input "海鹽SPA(0399)"
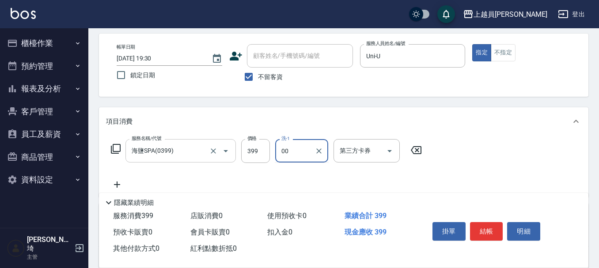
type input "苓苓-00"
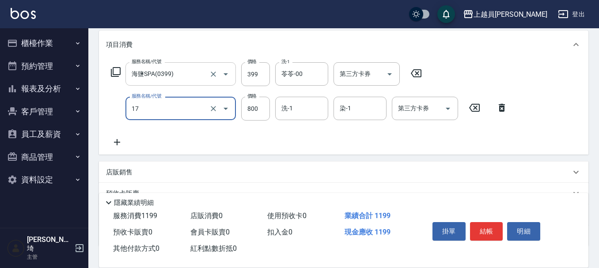
scroll to position [126, 0]
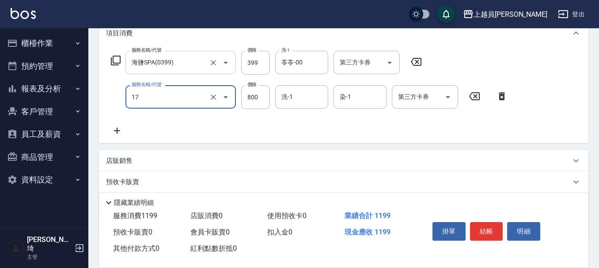
type input "染髮(17)"
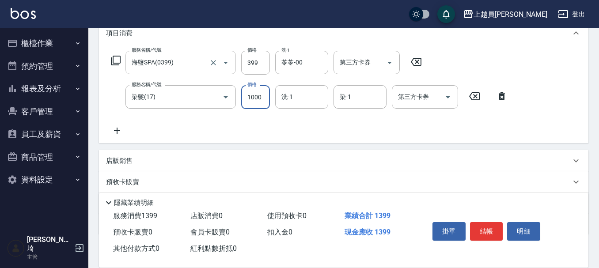
type input "1000"
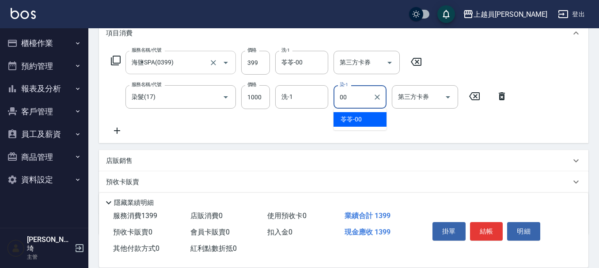
type input "苓苓-00"
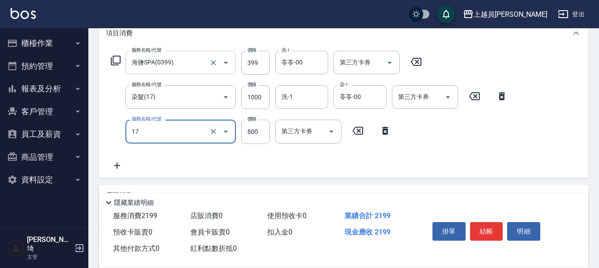
type input "染髮(17)"
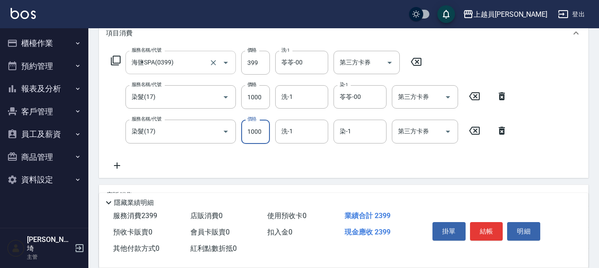
type input "1000"
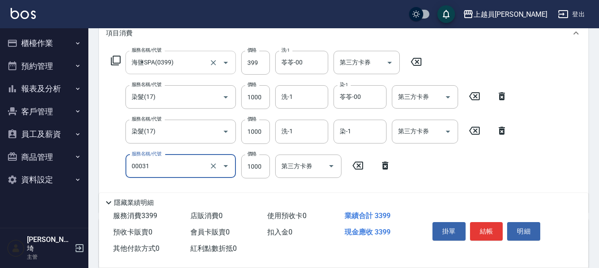
type input "單卸髮片(00031)"
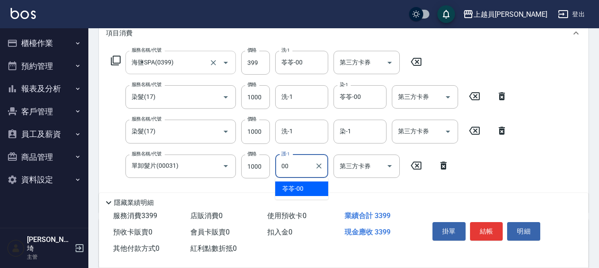
type input "苓苓-00"
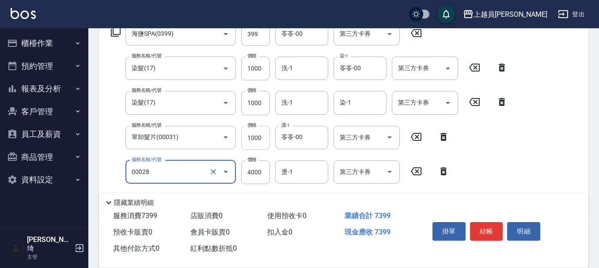
scroll to position [170, 0]
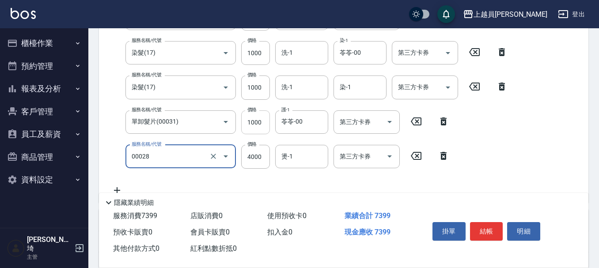
type input "槍式重整(00028)"
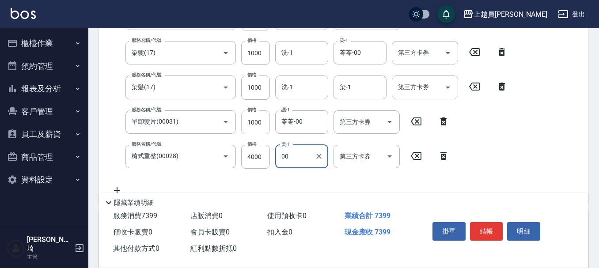
type input "苓苓-00"
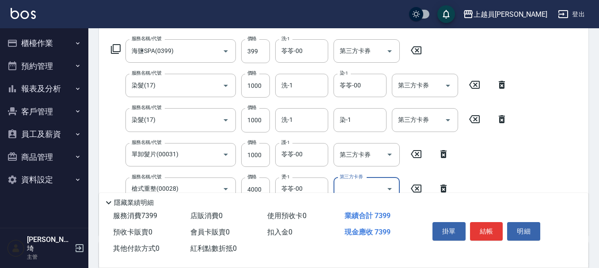
scroll to position [82, 0]
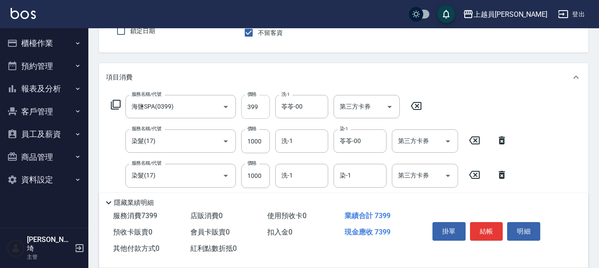
click at [247, 118] on input "399" at bounding box center [255, 107] width 29 height 24
click at [249, 107] on input "399" at bounding box center [255, 107] width 29 height 24
type input "400"
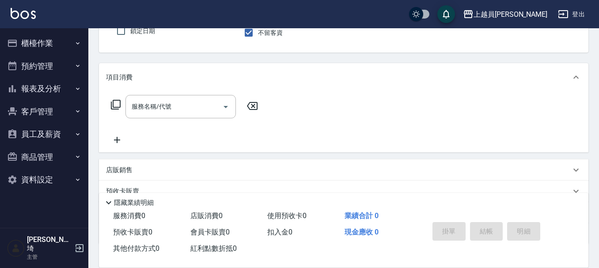
type input "Uni-U"
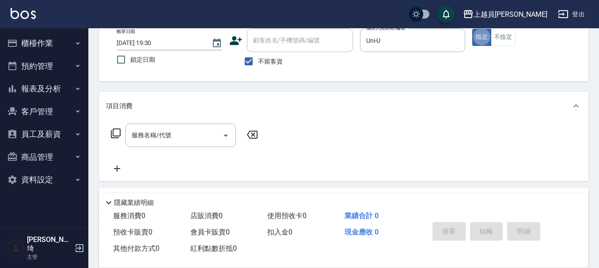
scroll to position [38, 0]
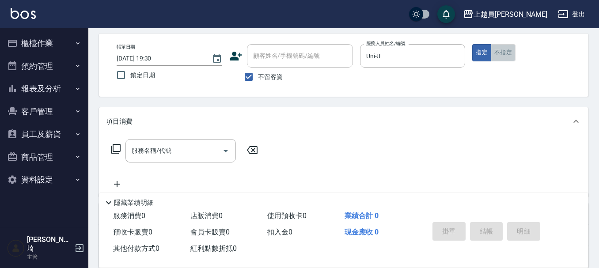
click at [501, 53] on button "不指定" at bounding box center [503, 52] width 25 height 17
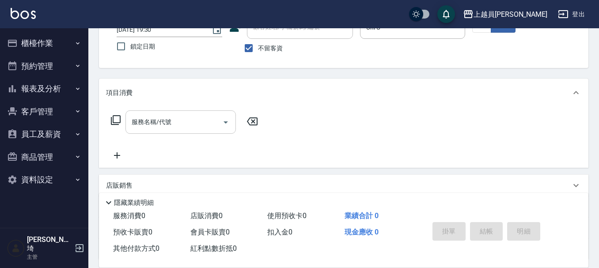
scroll to position [82, 0]
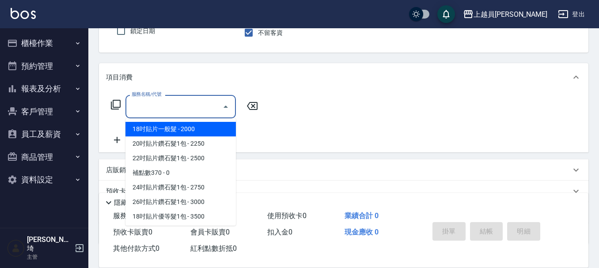
click at [207, 106] on input "服務名稱/代號" at bounding box center [173, 106] width 89 height 15
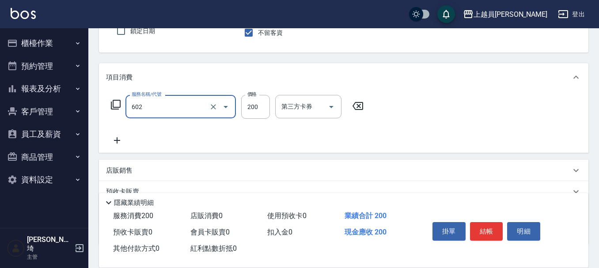
type input "一般洗髮(602)"
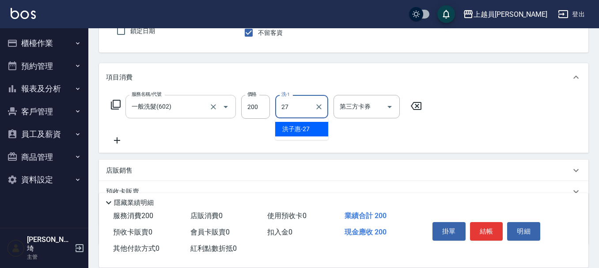
type input "[PERSON_NAME]-27"
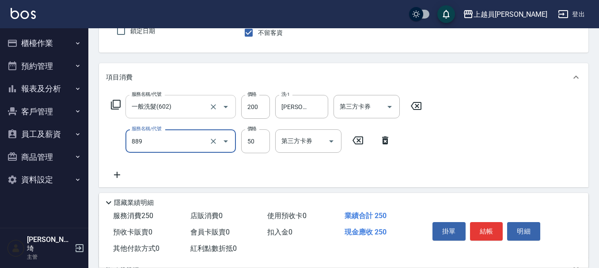
type input "精油(889)"
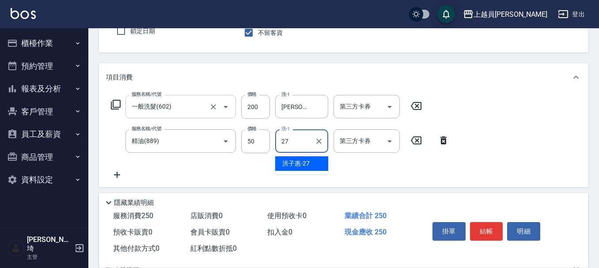
type input "[PERSON_NAME]-27"
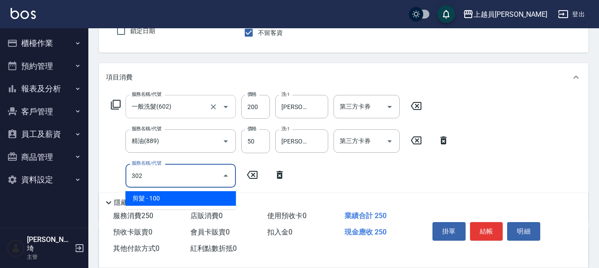
type input "剪髮(302)"
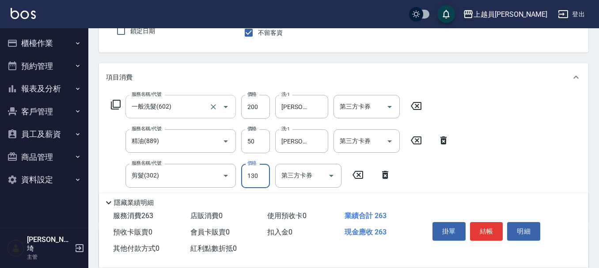
type input "130"
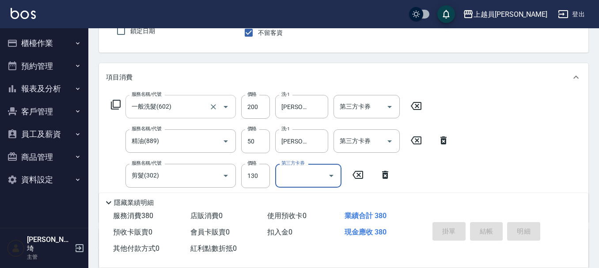
type input "[DATE] 19:31"
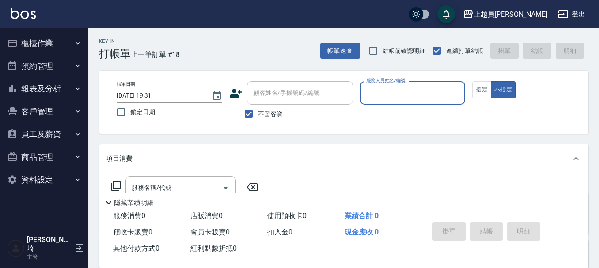
scroll to position [0, 0]
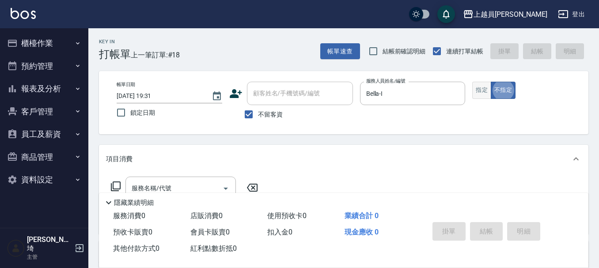
drag, startPoint x: 484, startPoint y: 81, endPoint x: 485, endPoint y: 87, distance: 5.9
click at [485, 87] on div "帳單日期 [DATE] 19:31 鎖定日期 顧客姓名/手機號碼/編號 顧客姓名/手機號碼/編號 不留客資 服務人員姓名/編號 [PERSON_NAME]-I…" at bounding box center [344, 102] width 490 height 63
click at [486, 80] on div "帳單日期 [DATE] 19:31 鎖定日期 顧客姓名/手機號碼/編號 顧客姓名/手機號碼/編號 不留客資 服務人員姓名/編號 [PERSON_NAME]-I…" at bounding box center [344, 102] width 490 height 63
click at [486, 89] on button "指定" at bounding box center [481, 90] width 19 height 17
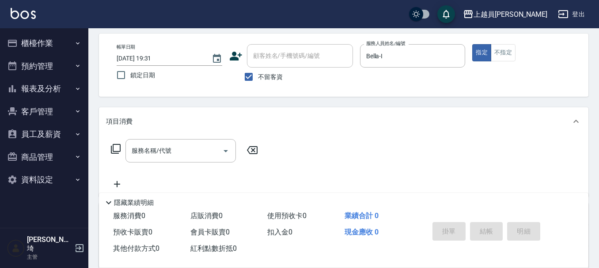
scroll to position [88, 0]
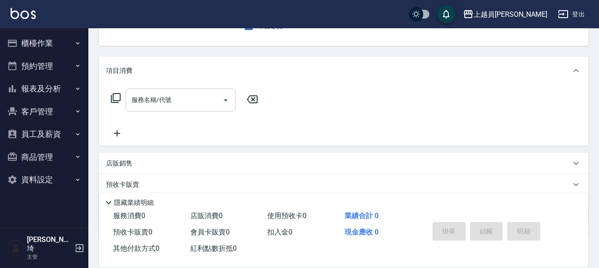
click at [201, 103] on input "服務名稱/代號" at bounding box center [173, 99] width 89 height 15
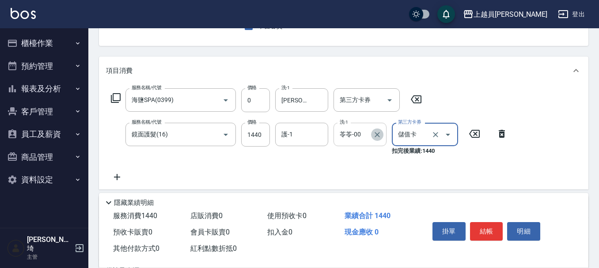
click at [378, 136] on icon "Clear" at bounding box center [377, 134] width 9 height 9
click at [254, 133] on input "1440" at bounding box center [255, 135] width 29 height 24
click at [299, 132] on input "護-1" at bounding box center [301, 134] width 45 height 15
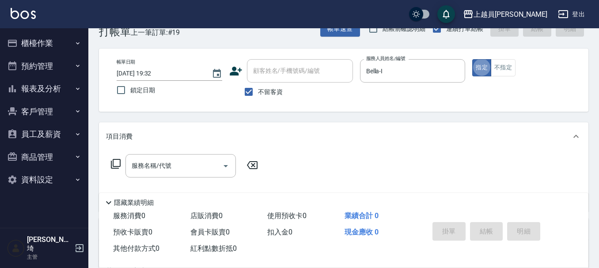
scroll to position [44, 0]
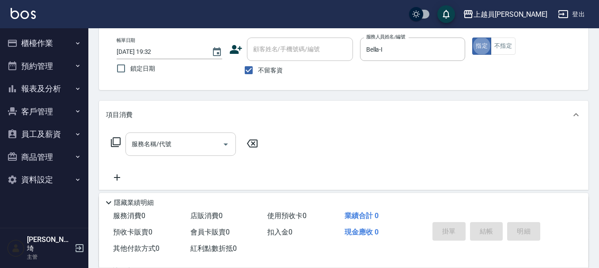
click at [179, 142] on input "服務名稱/代號" at bounding box center [173, 144] width 89 height 15
click at [166, 139] on input "服務名稱/代號" at bounding box center [173, 144] width 89 height 15
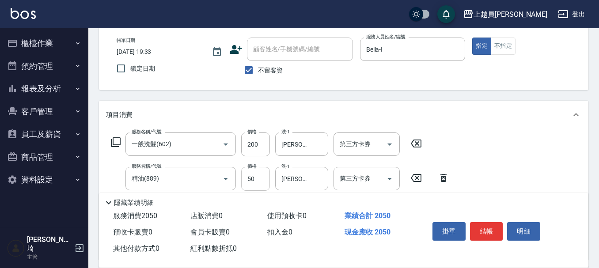
scroll to position [88, 0]
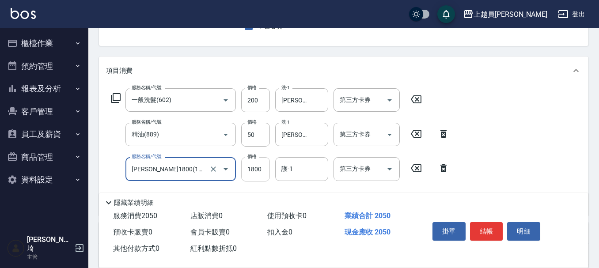
click at [257, 171] on input "1800" at bounding box center [255, 169] width 29 height 24
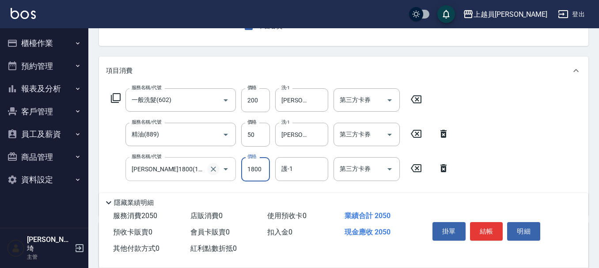
click at [212, 170] on icon "Clear" at bounding box center [213, 169] width 5 height 5
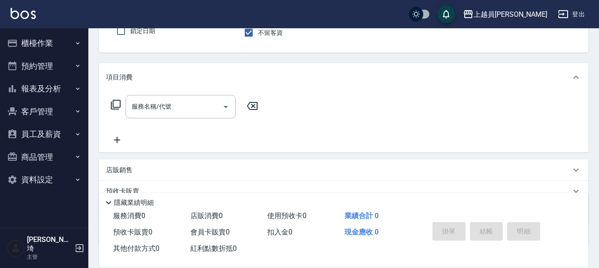
scroll to position [38, 0]
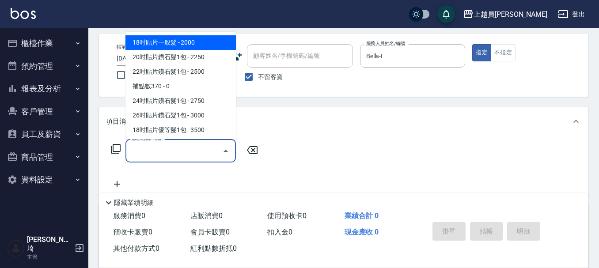
click at [208, 145] on input "服務名稱/代號" at bounding box center [173, 150] width 89 height 15
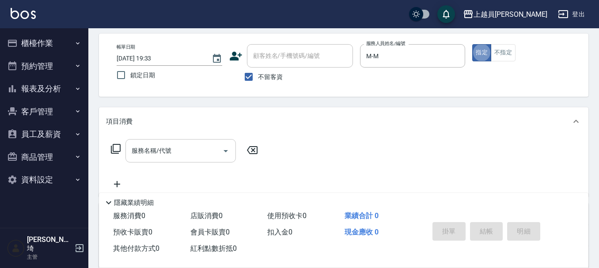
click at [163, 153] on div "服務名稱/代號 服務名稱/代號" at bounding box center [180, 150] width 110 height 23
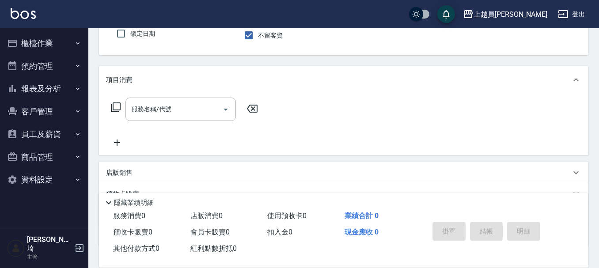
scroll to position [88, 0]
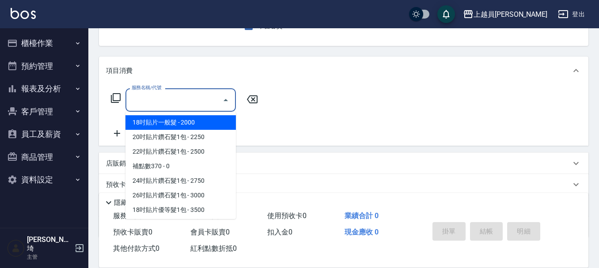
click at [177, 96] on input "服務名稱/代號" at bounding box center [173, 99] width 89 height 15
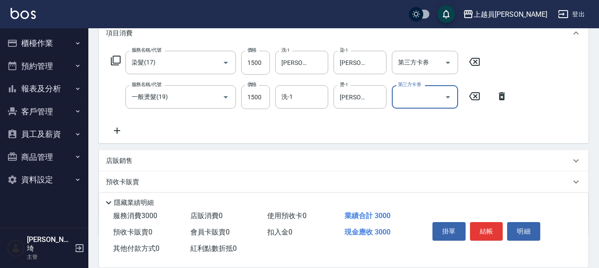
scroll to position [177, 0]
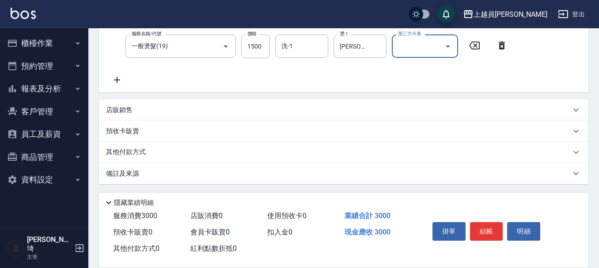
click at [154, 111] on div "店販銷售" at bounding box center [338, 110] width 465 height 9
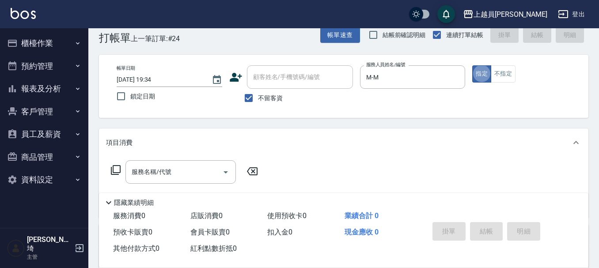
scroll to position [44, 0]
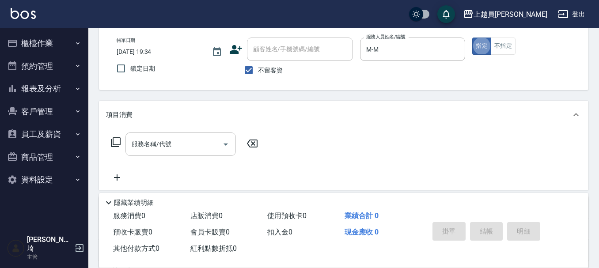
click at [193, 149] on input "服務名稱/代號" at bounding box center [173, 144] width 89 height 15
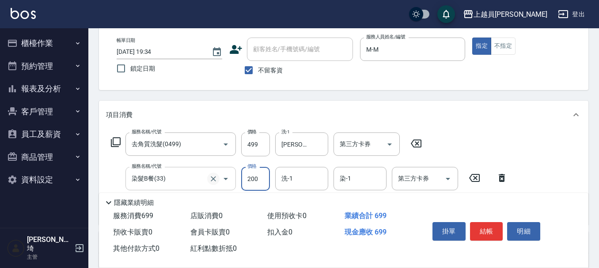
click at [217, 180] on icon "Clear" at bounding box center [213, 179] width 9 height 9
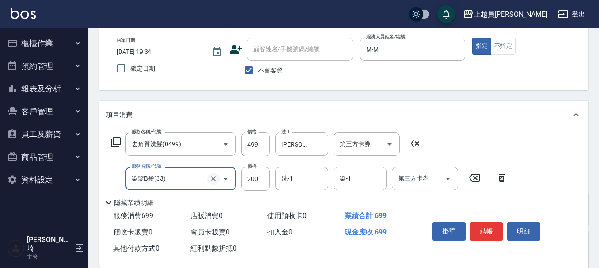
scroll to position [88, 0]
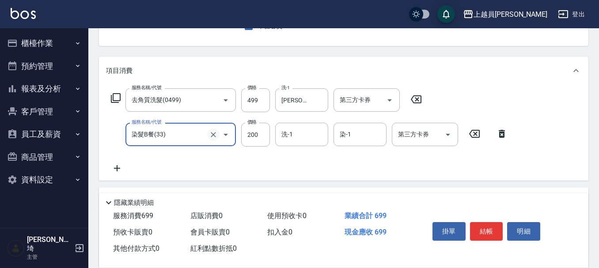
click at [211, 133] on icon "Clear" at bounding box center [213, 134] width 9 height 9
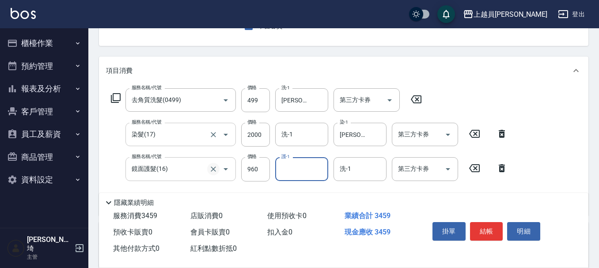
click at [214, 171] on icon "Clear" at bounding box center [213, 169] width 5 height 5
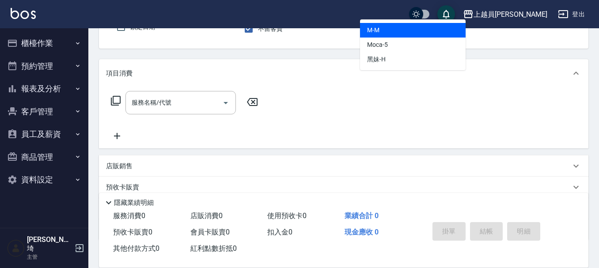
scroll to position [82, 0]
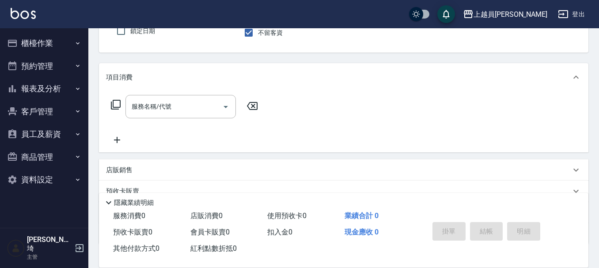
click at [194, 173] on div "店販銷售" at bounding box center [338, 170] width 465 height 9
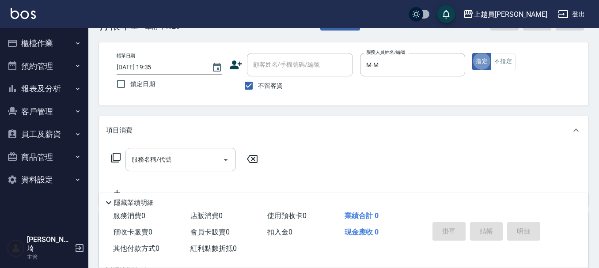
scroll to position [44, 0]
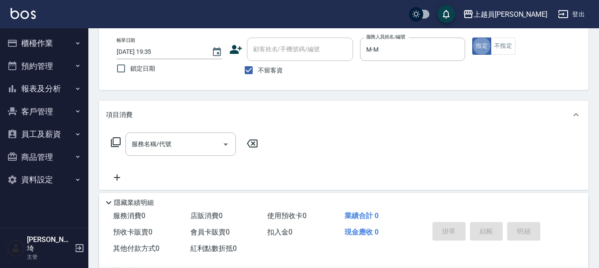
click at [189, 131] on div "服務名稱/代號 服務名稱/代號" at bounding box center [344, 159] width 490 height 61
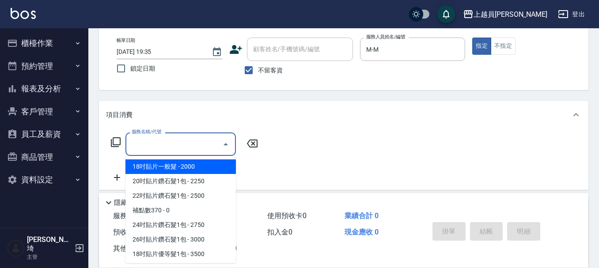
click at [190, 139] on input "服務名稱/代號" at bounding box center [173, 144] width 89 height 15
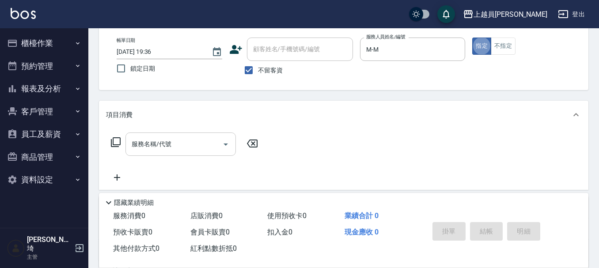
click at [210, 133] on div "服務名稱/代號" at bounding box center [180, 144] width 110 height 23
click at [472, 38] on button "指定" at bounding box center [481, 46] width 19 height 17
click at [404, 59] on div "服務人員姓名/編號" at bounding box center [413, 49] width 106 height 23
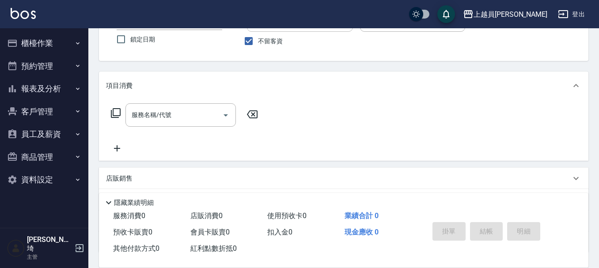
scroll to position [88, 0]
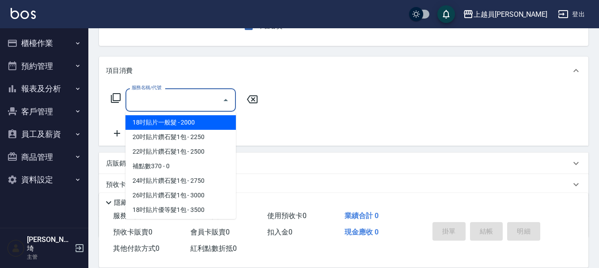
drag, startPoint x: 191, startPoint y: 101, endPoint x: 190, endPoint y: 94, distance: 6.6
click at [191, 100] on input "服務名稱/代號" at bounding box center [173, 99] width 89 height 15
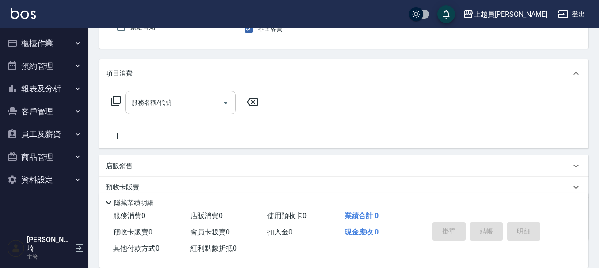
scroll to position [82, 0]
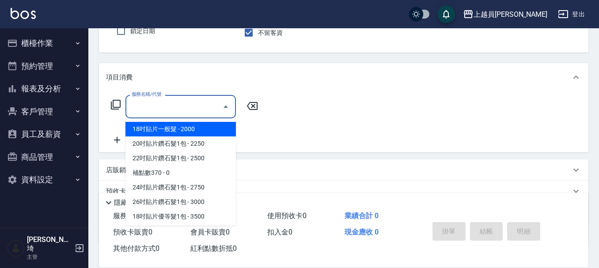
click at [168, 107] on div "服務名稱/代號 服務名稱/代號" at bounding box center [180, 106] width 110 height 23
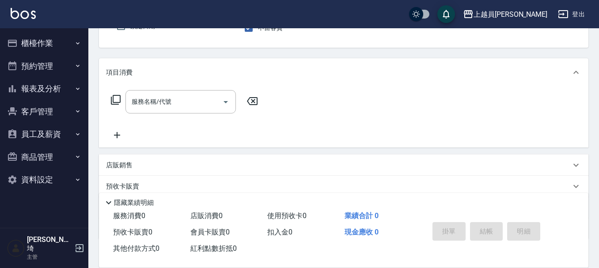
scroll to position [88, 0]
click at [174, 109] on div "服務名稱/代號" at bounding box center [180, 99] width 110 height 23
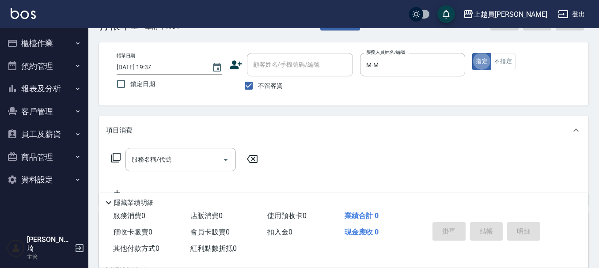
scroll to position [44, 0]
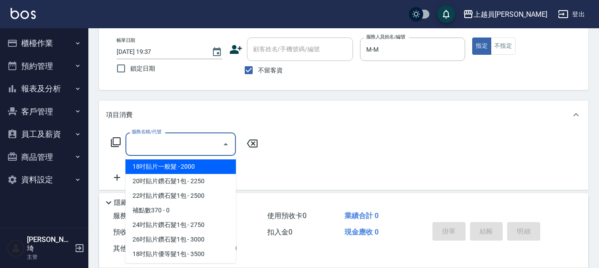
click at [177, 137] on input "服務名稱/代號" at bounding box center [173, 144] width 89 height 15
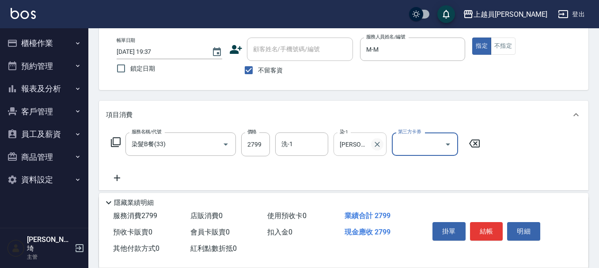
click at [380, 141] on icon "Clear" at bounding box center [377, 144] width 9 height 9
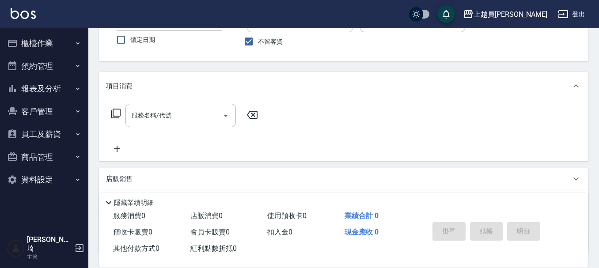
scroll to position [88, 0]
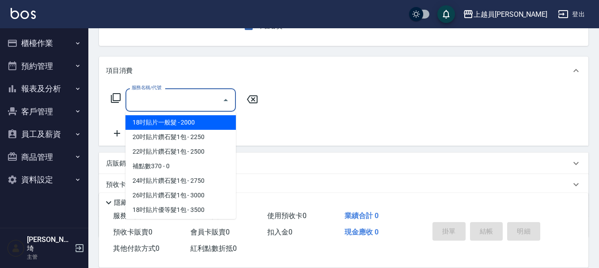
click at [206, 102] on input "服務名稱/代號" at bounding box center [173, 99] width 89 height 15
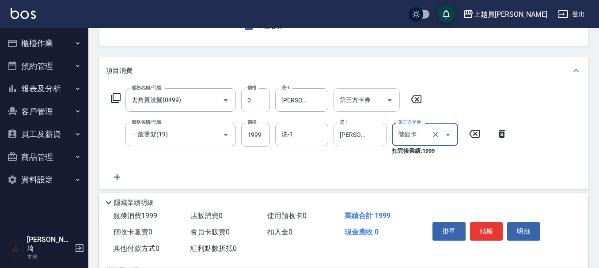
drag, startPoint x: 388, startPoint y: 98, endPoint x: 382, endPoint y: 109, distance: 12.3
click at [388, 98] on icon "Open" at bounding box center [389, 100] width 11 height 11
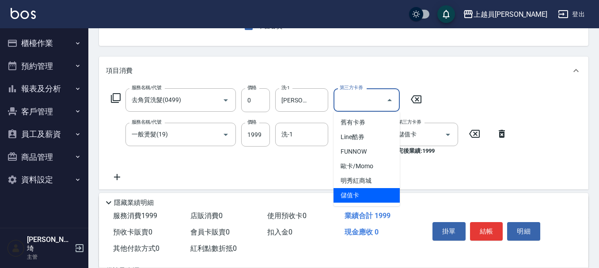
click at [365, 192] on span "儲值卡" at bounding box center [367, 195] width 66 height 15
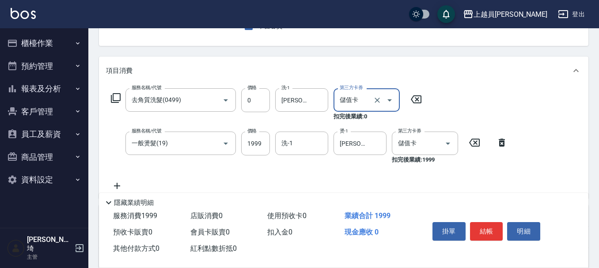
click at [122, 185] on icon at bounding box center [117, 186] width 22 height 11
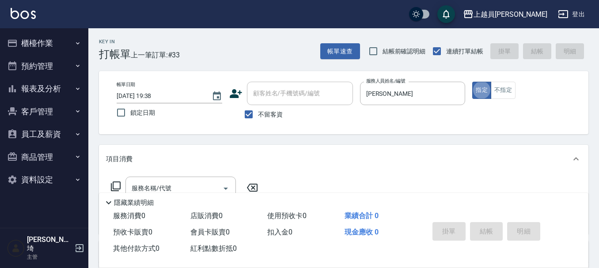
scroll to position [44, 0]
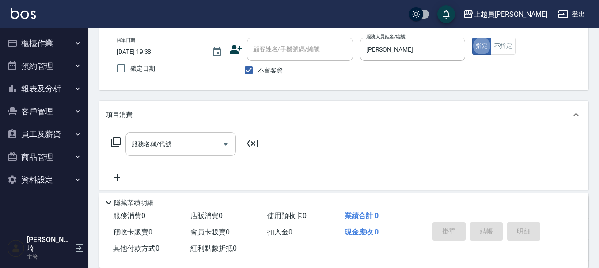
click at [205, 143] on input "服務名稱/代號" at bounding box center [173, 144] width 89 height 15
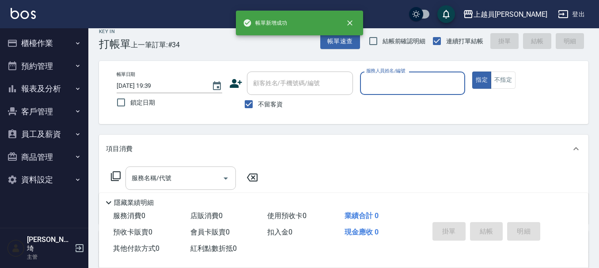
scroll to position [0, 0]
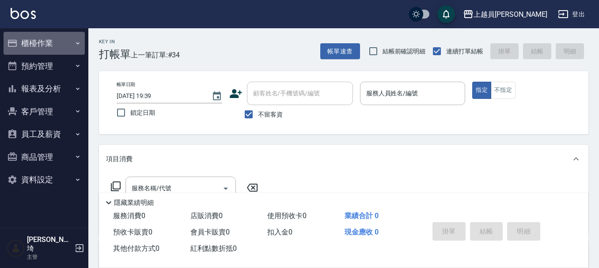
click at [74, 43] on button "櫃檯作業" at bounding box center [44, 43] width 81 height 23
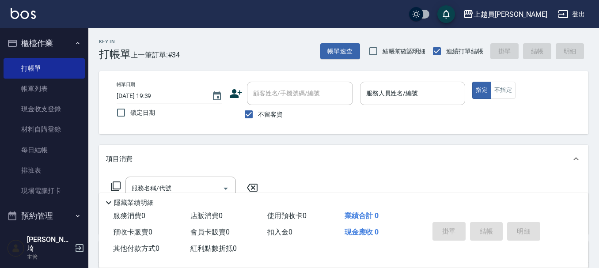
click at [429, 99] on input "服務人員姓名/編號" at bounding box center [413, 93] width 98 height 15
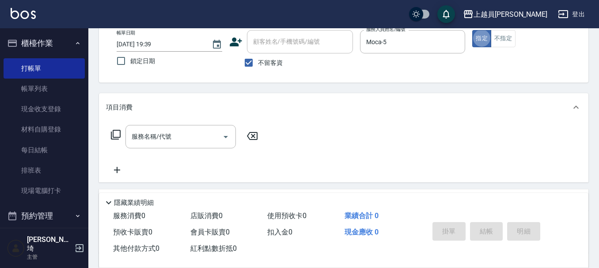
scroll to position [88, 0]
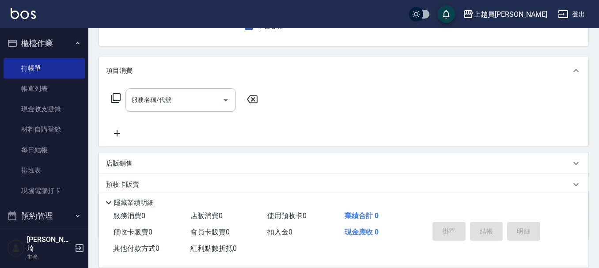
click at [190, 101] on input "服務名稱/代號" at bounding box center [173, 99] width 89 height 15
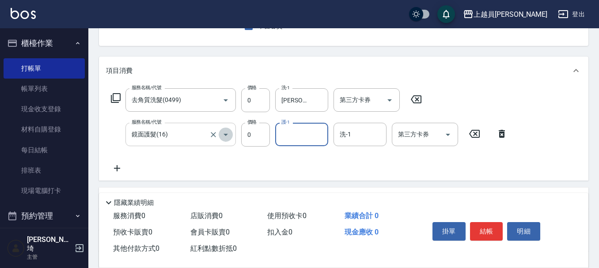
click at [219, 135] on button "Open" at bounding box center [226, 135] width 14 height 14
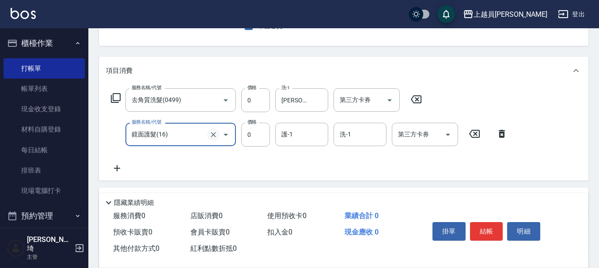
click at [216, 135] on icon "Clear" at bounding box center [213, 134] width 9 height 9
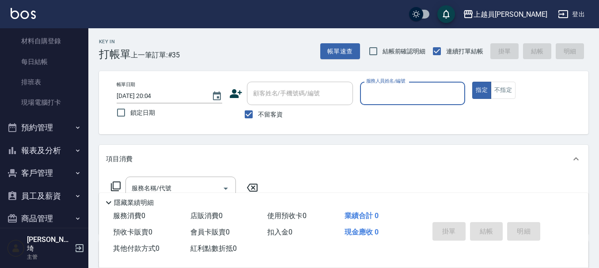
click at [52, 146] on button "報表及分析" at bounding box center [44, 150] width 81 height 23
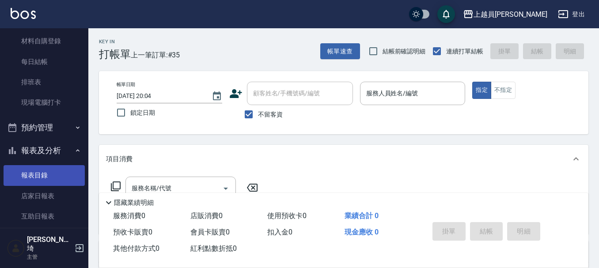
click at [58, 175] on link "報表目錄" at bounding box center [44, 175] width 81 height 20
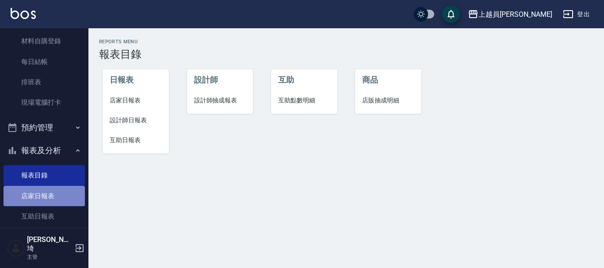
click at [59, 188] on link "店家日報表" at bounding box center [44, 196] width 81 height 20
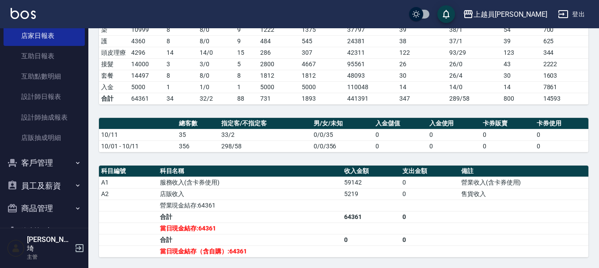
scroll to position [266, 0]
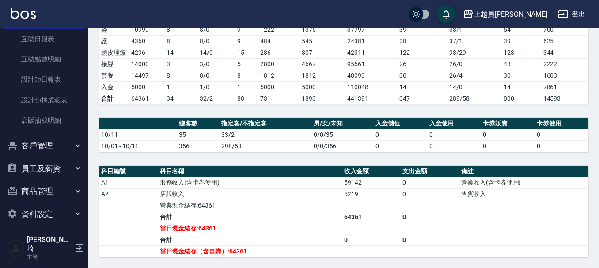
drag, startPoint x: 370, startPoint y: 55, endPoint x: 388, endPoint y: 48, distance: 18.8
click at [370, 55] on td "42311" at bounding box center [371, 52] width 52 height 11
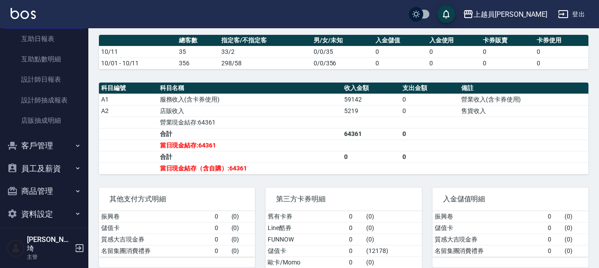
scroll to position [265, 0]
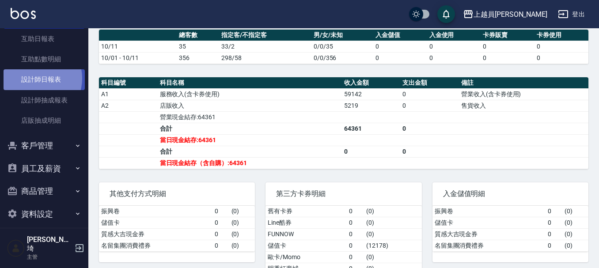
click at [34, 77] on link "設計師日報表" at bounding box center [44, 79] width 81 height 20
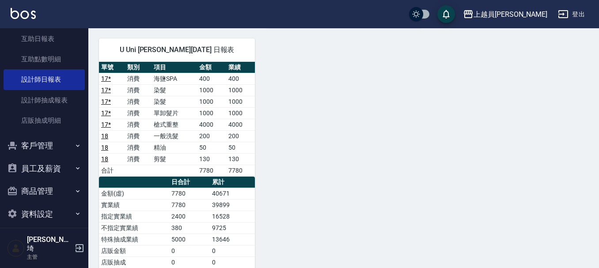
scroll to position [1061, 0]
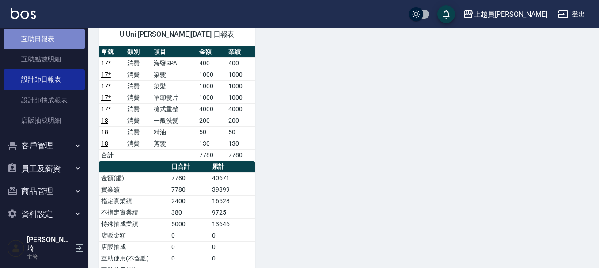
click at [68, 38] on link "互助日報表" at bounding box center [44, 39] width 81 height 20
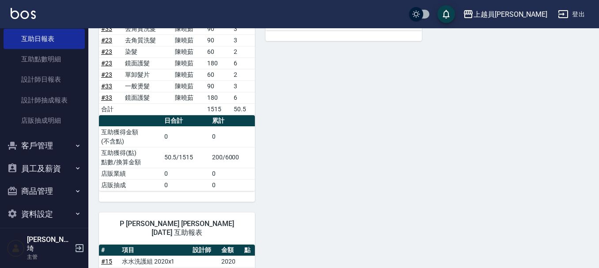
scroll to position [954, 0]
